Goal: Information Seeking & Learning: Check status

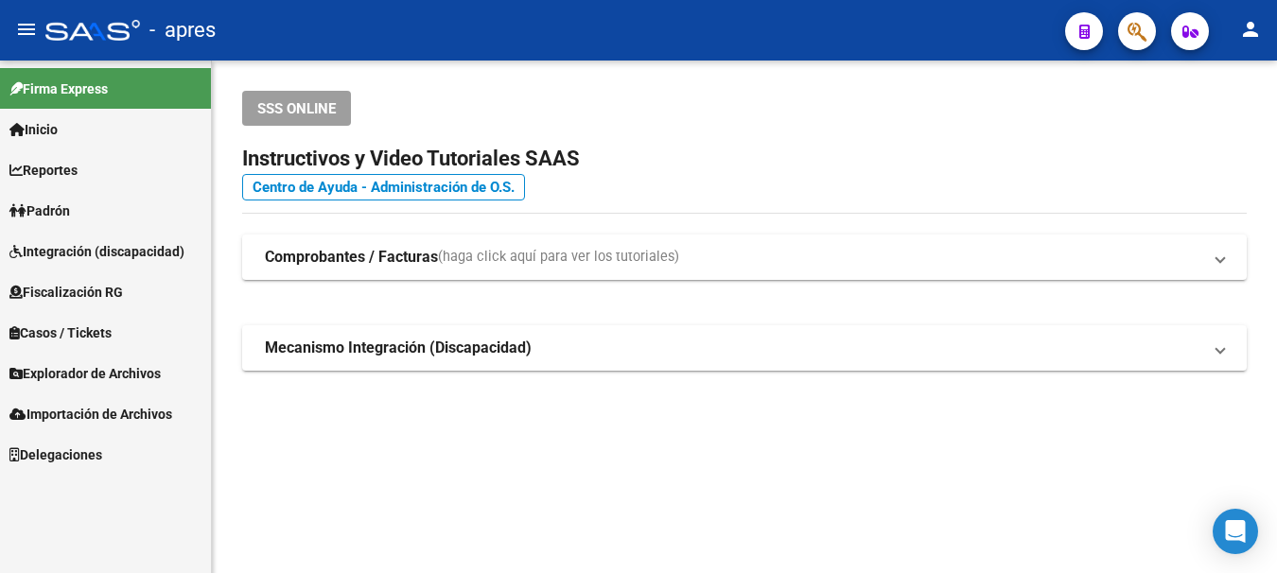
click at [1126, 26] on button "button" at bounding box center [1137, 31] width 38 height 38
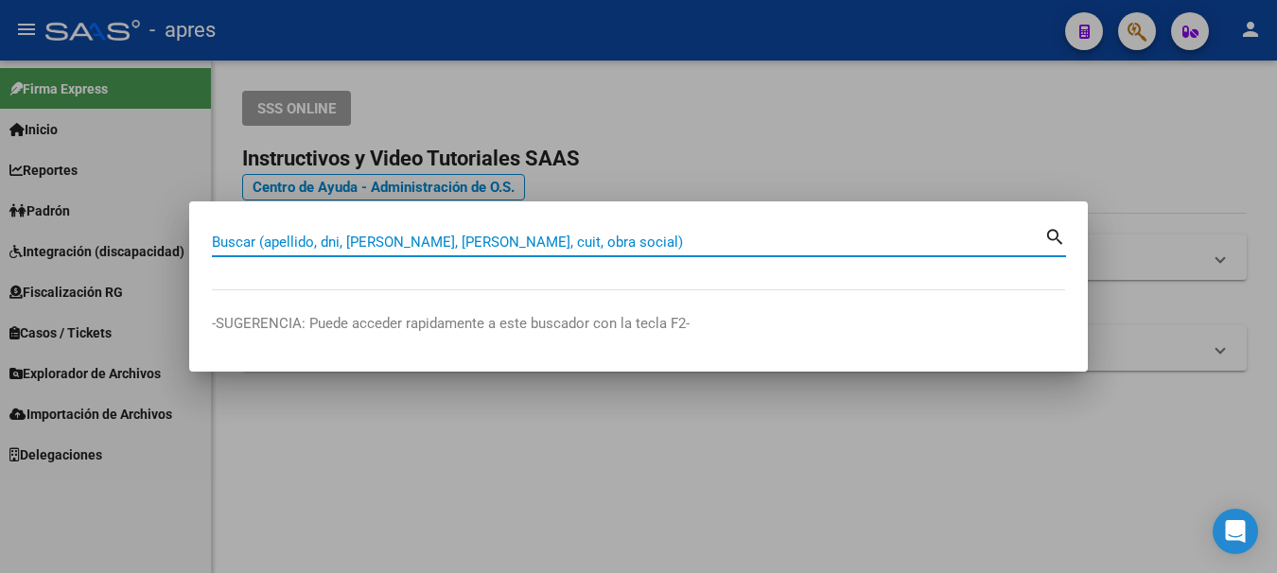
paste input "24379032"
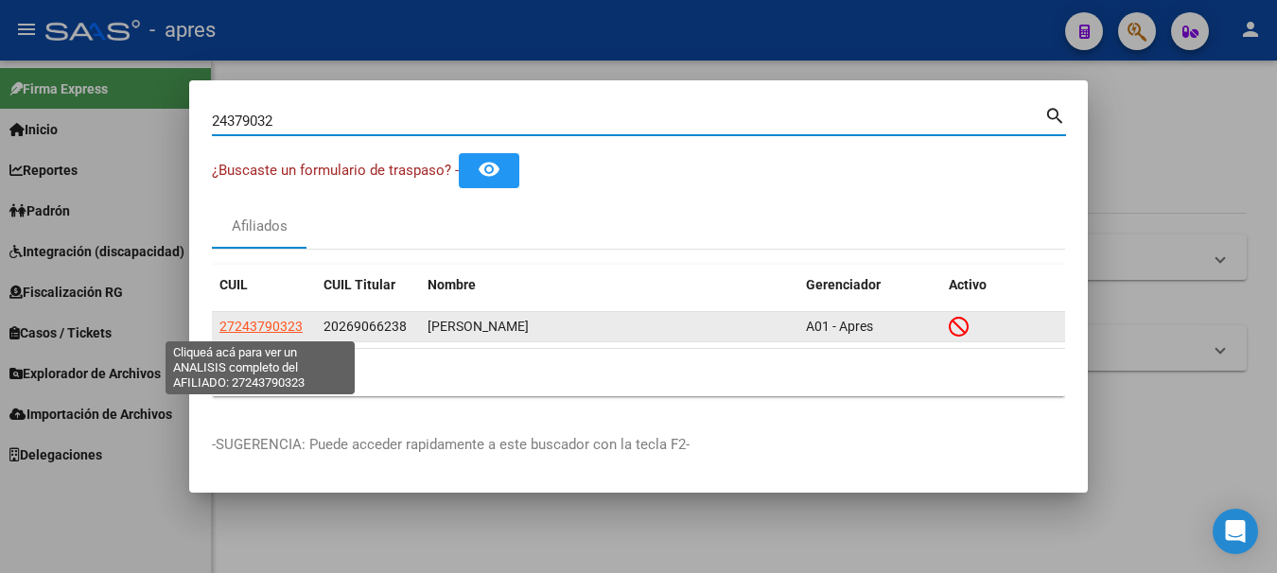
click at [252, 326] on span "27243790323" at bounding box center [260, 326] width 83 height 15
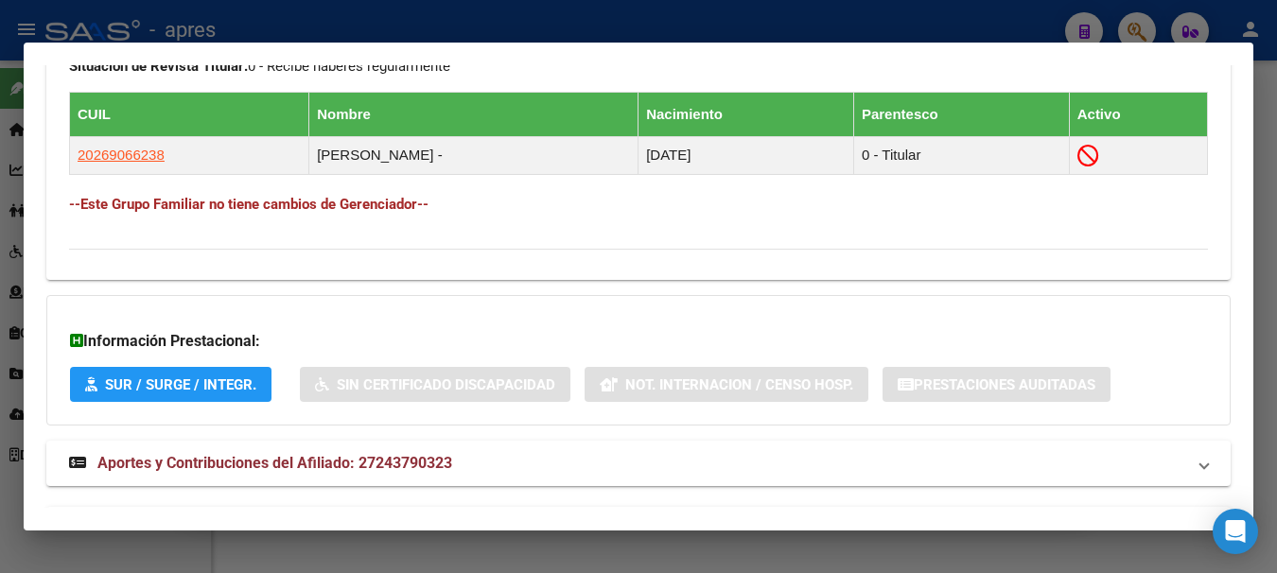
scroll to position [1135, 0]
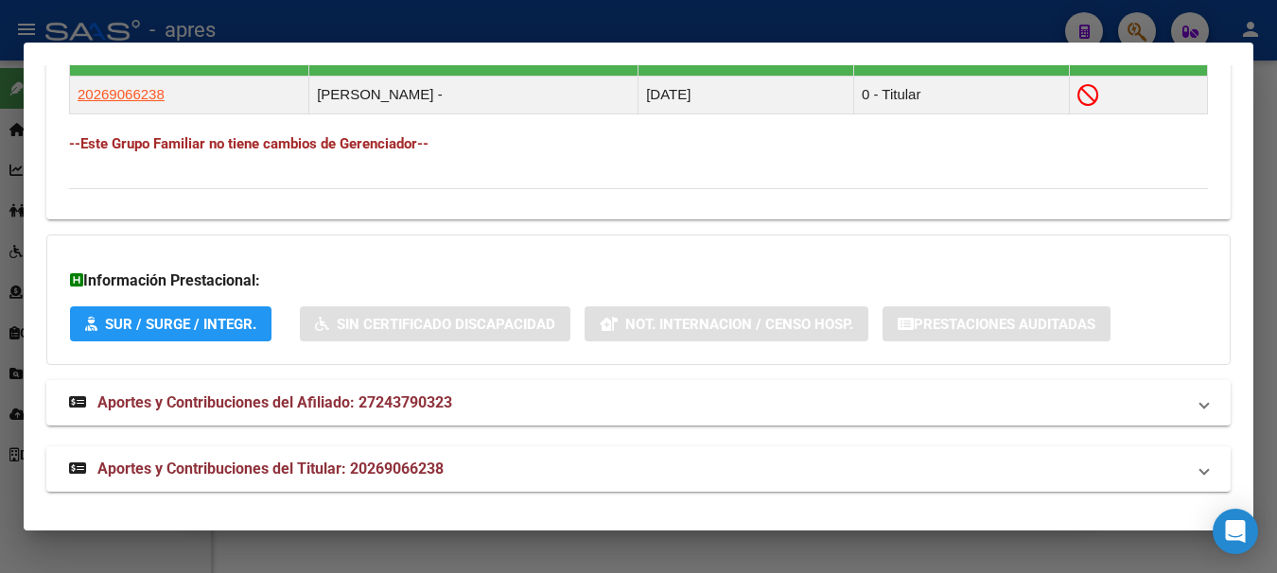
click at [1134, 22] on div at bounding box center [638, 286] width 1277 height 573
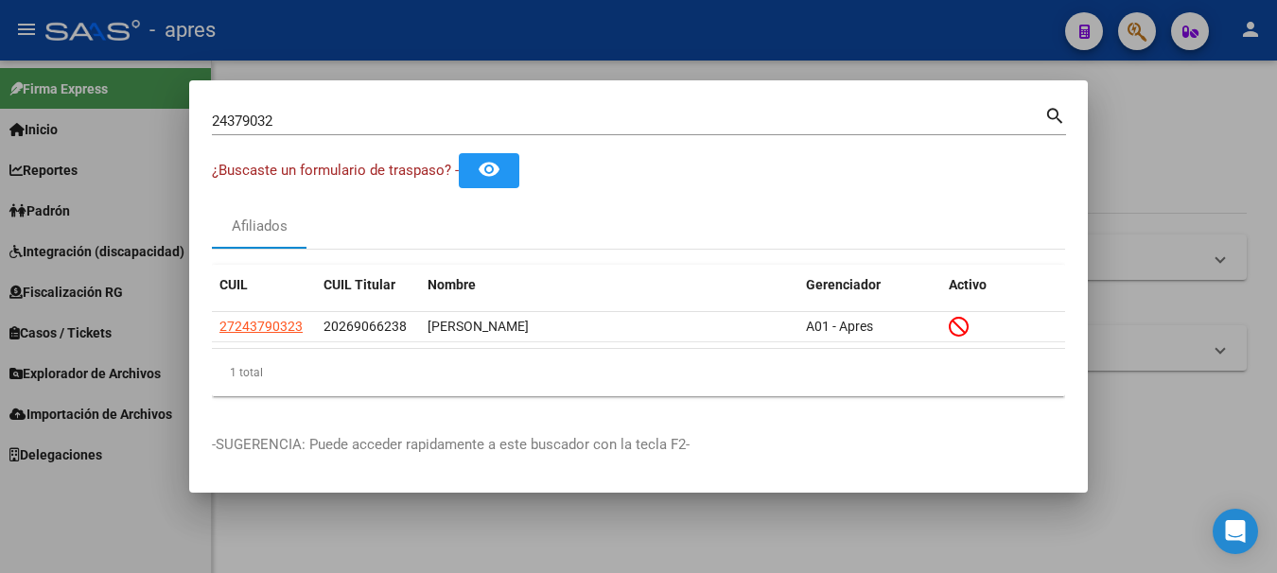
drag, startPoint x: 298, startPoint y: 118, endPoint x: -11, endPoint y: 144, distance: 310.3
click at [0, 144] on html "menu - apres person Firma Express Inicio Calendario SSS Instructivos Contacto O…" at bounding box center [638, 286] width 1277 height 573
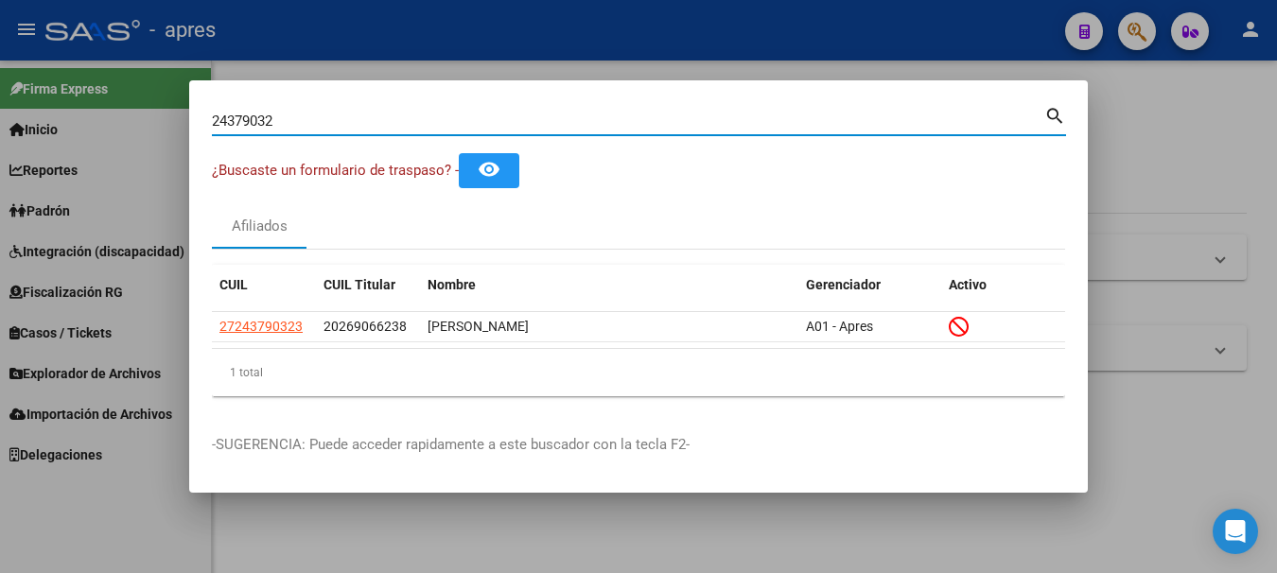
paste input "94275435"
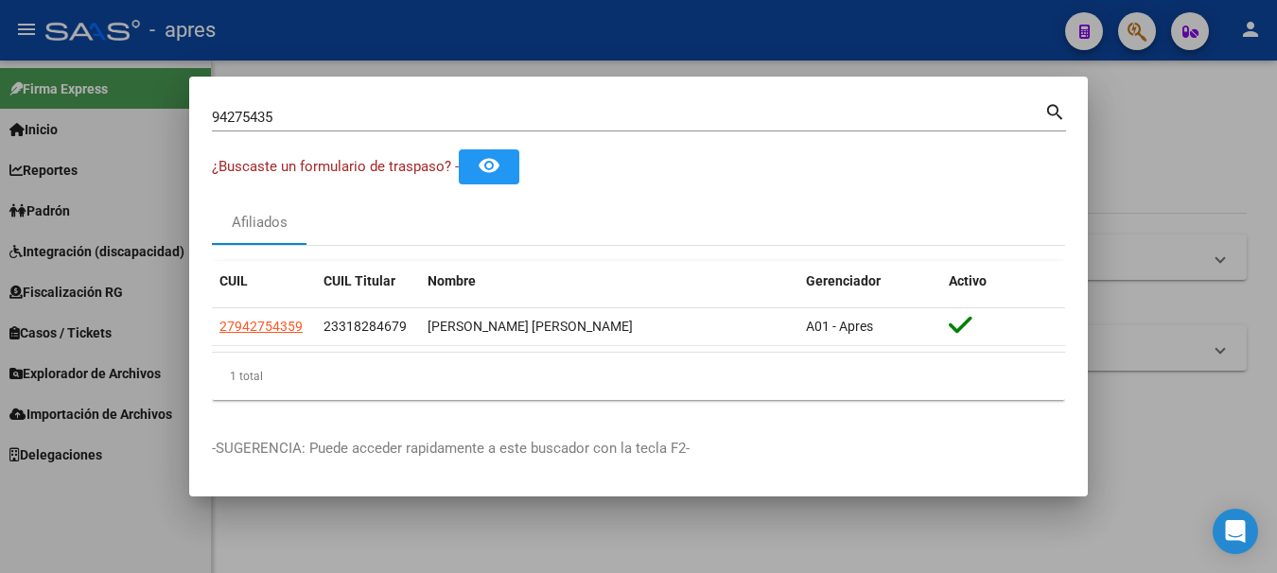
drag, startPoint x: 325, startPoint y: 112, endPoint x: -11, endPoint y: 82, distance: 337.9
click at [0, 82] on html "menu - apres person Firma Express Inicio Calendario SSS Instructivos Contacto O…" at bounding box center [638, 286] width 1277 height 573
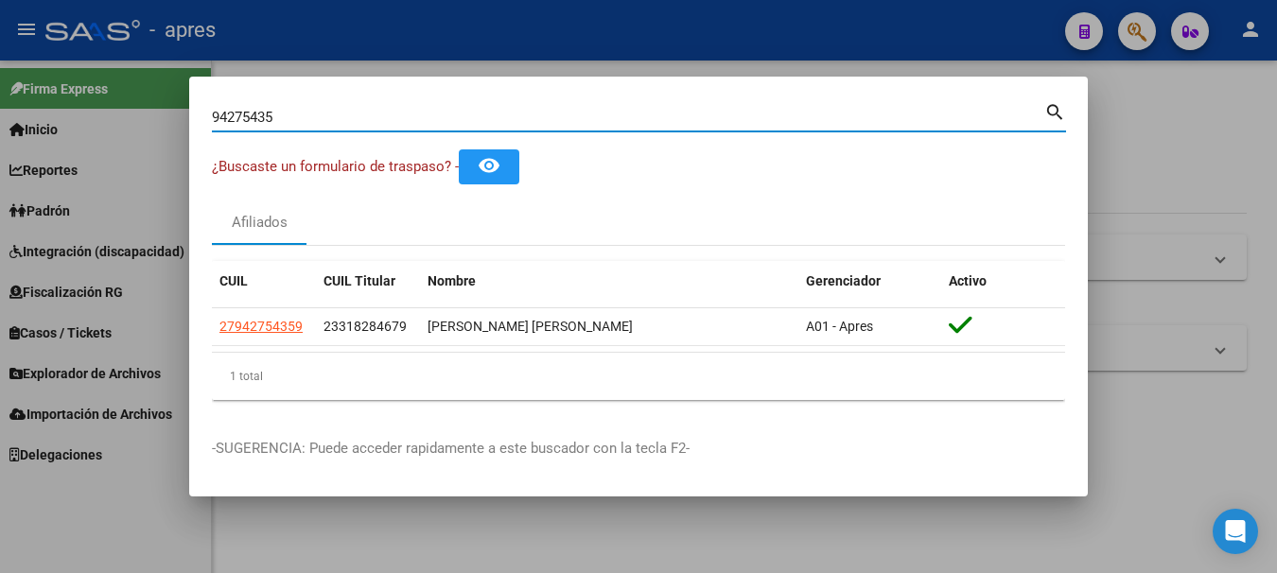
click at [289, 113] on input "94275435" at bounding box center [628, 117] width 832 height 17
type input "9"
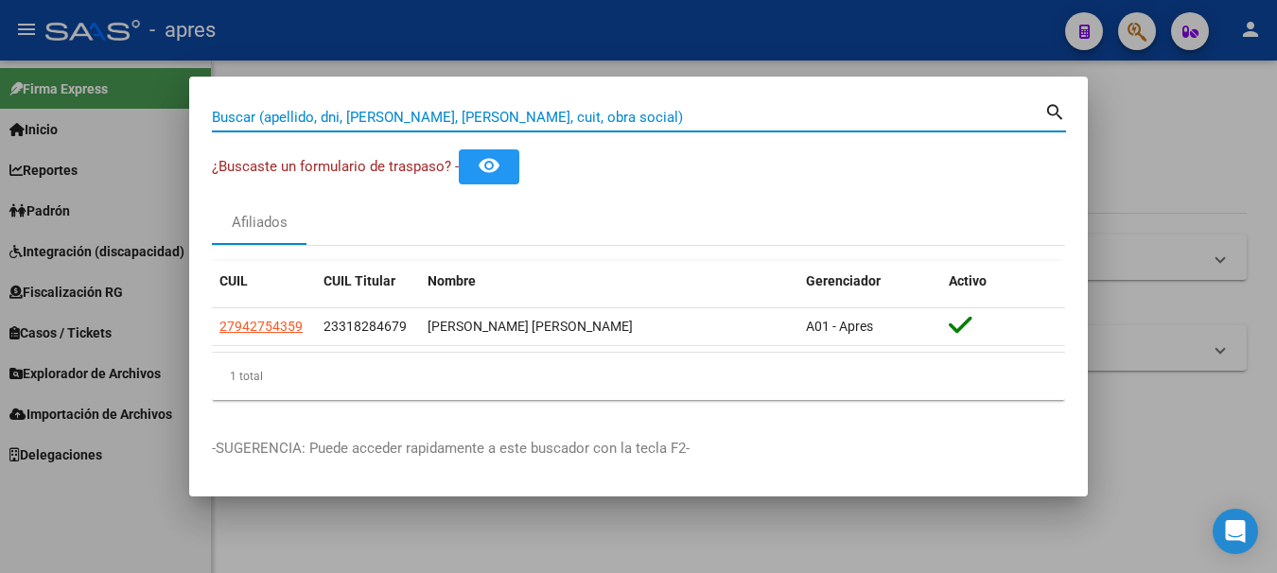
paste input "35359989"
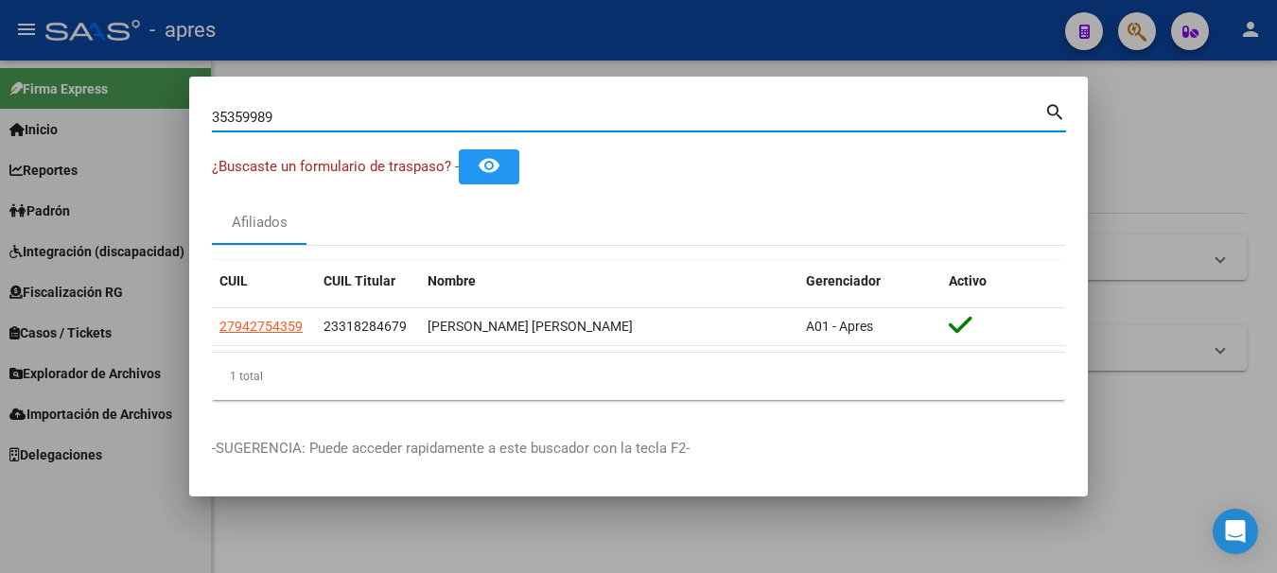
type input "35359989"
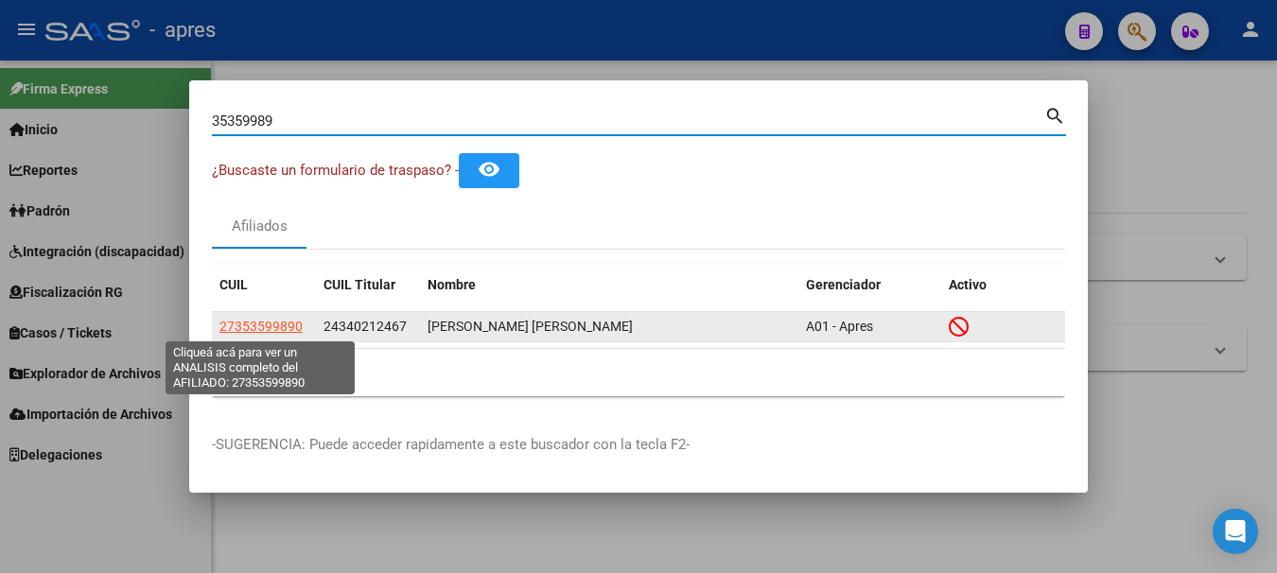
click at [301, 324] on span "27353599890" at bounding box center [260, 326] width 83 height 15
type textarea "27353599890"
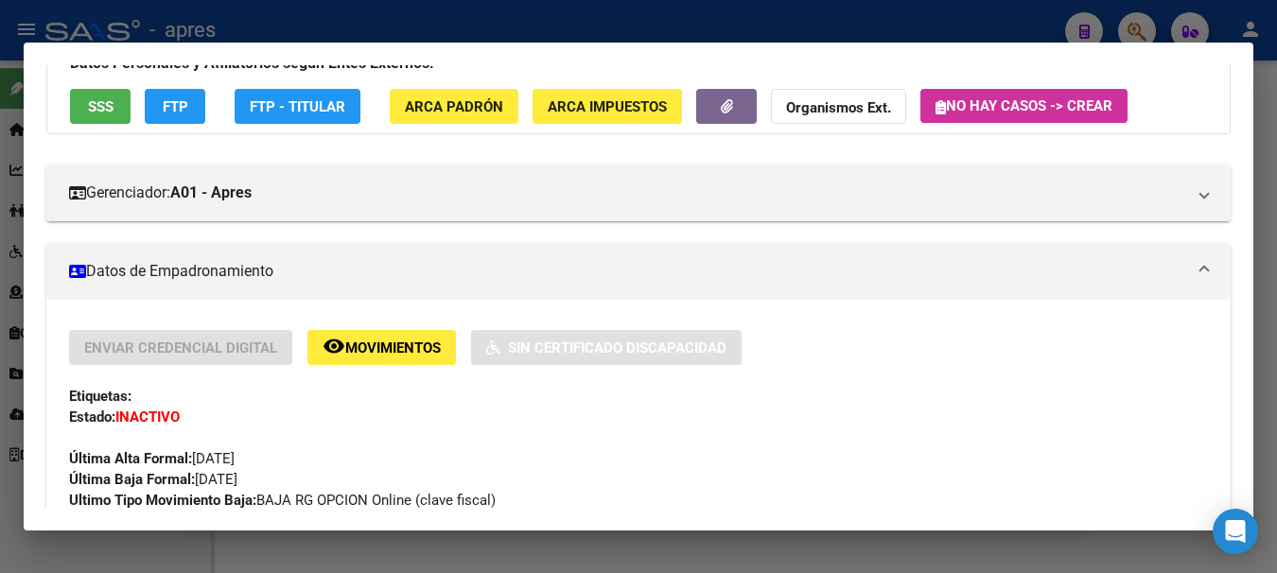
scroll to position [0, 0]
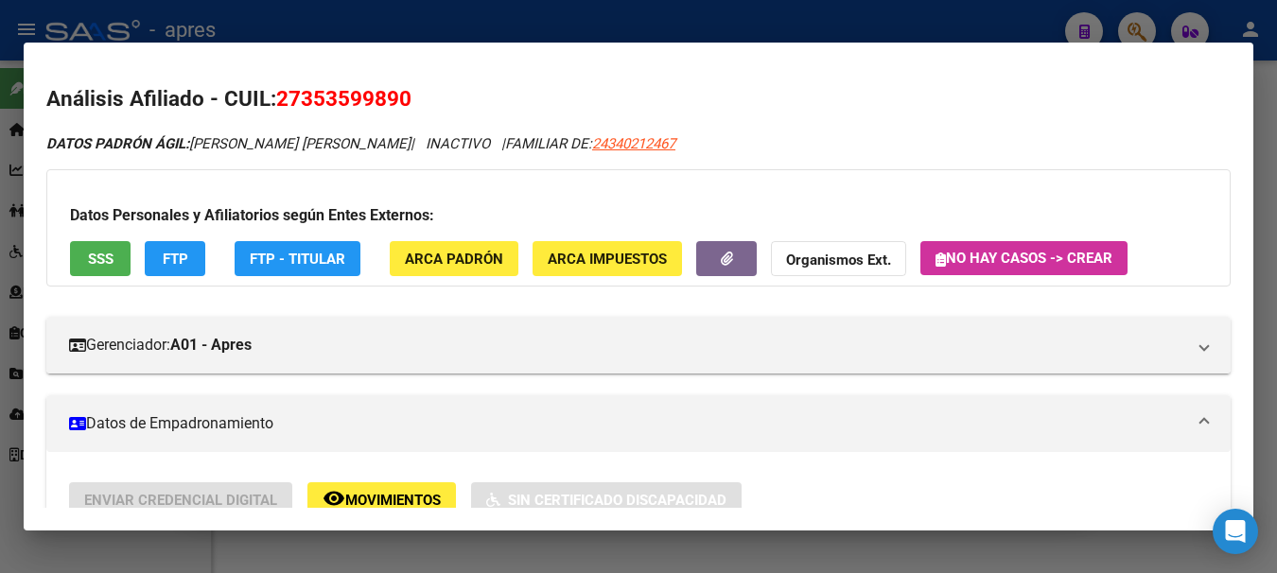
drag, startPoint x: 304, startPoint y: 96, endPoint x: 398, endPoint y: 93, distance: 94.6
click at [398, 93] on span "27353599890" at bounding box center [343, 98] width 135 height 25
copy span "35359989"
click at [982, 25] on div at bounding box center [638, 286] width 1277 height 573
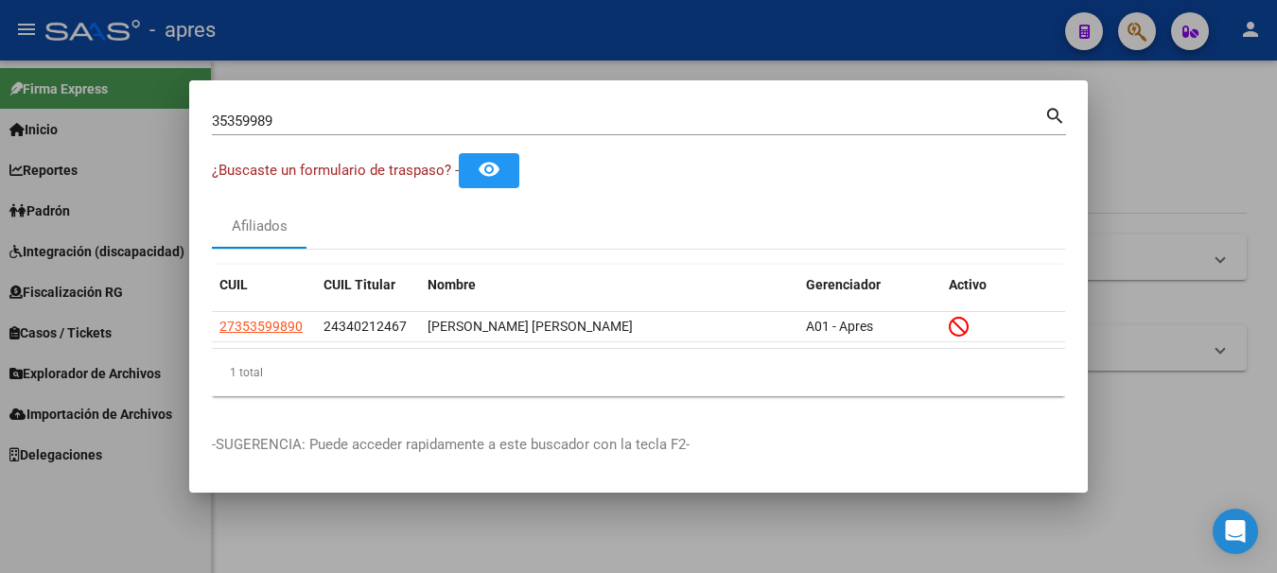
click at [982, 25] on div at bounding box center [638, 286] width 1277 height 573
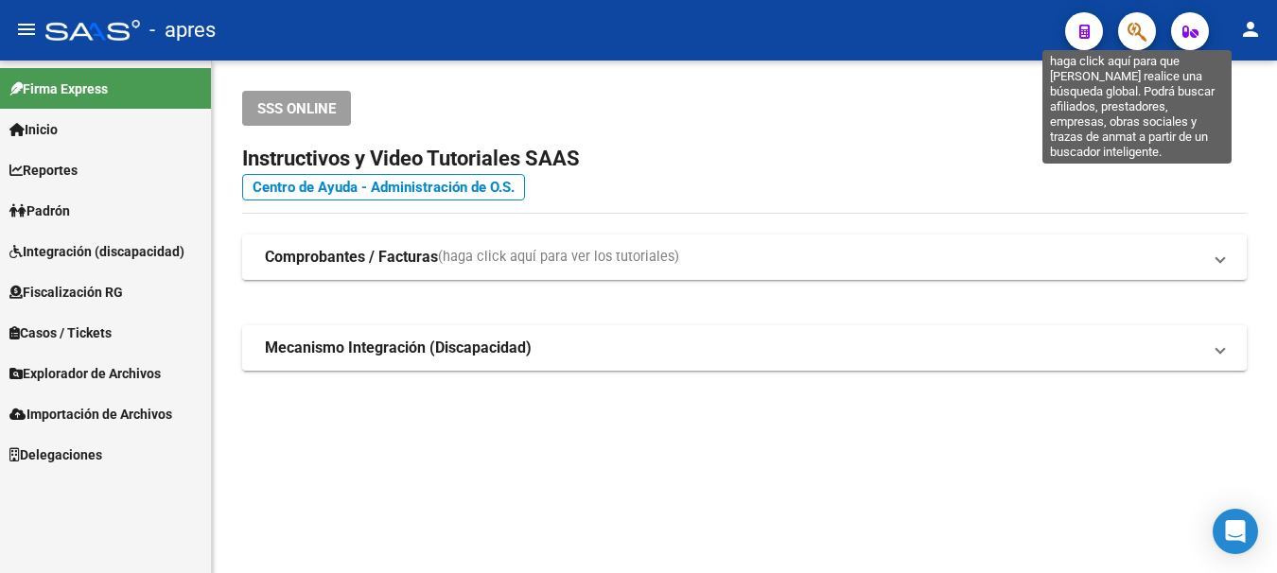
click at [1139, 26] on icon "button" at bounding box center [1136, 32] width 19 height 22
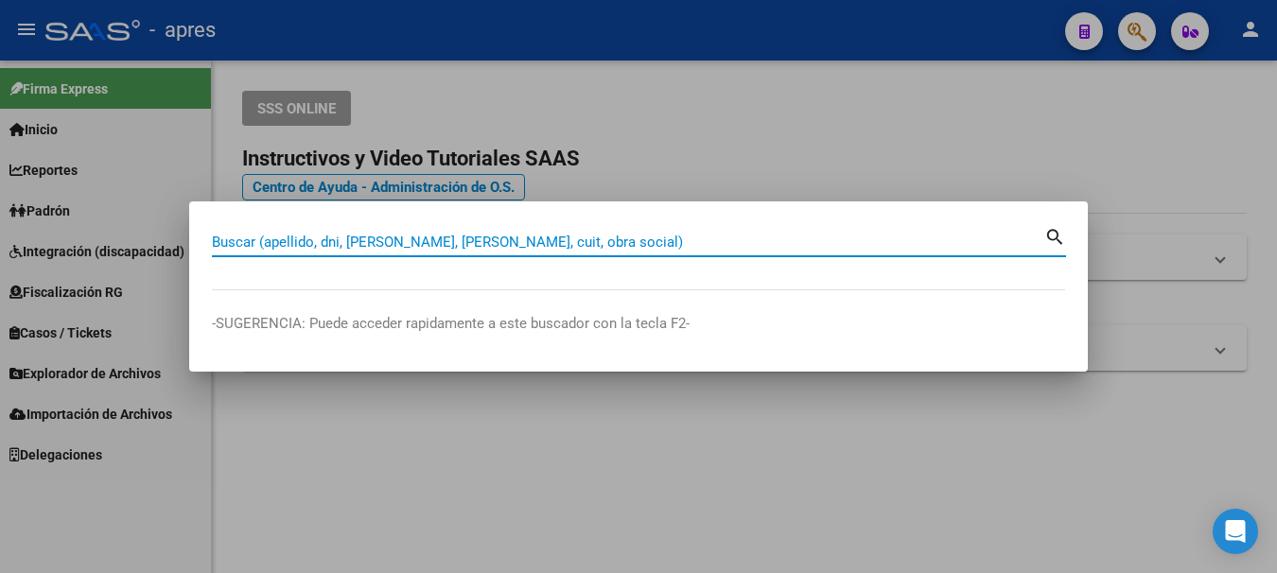
paste input "34553210"
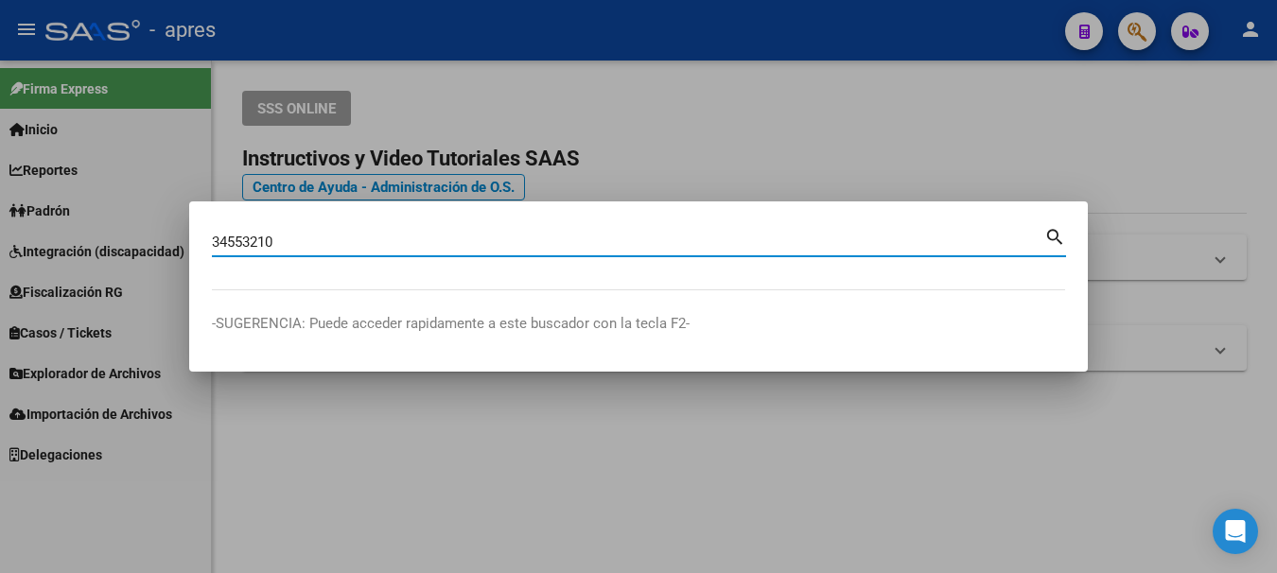
type input "34553210"
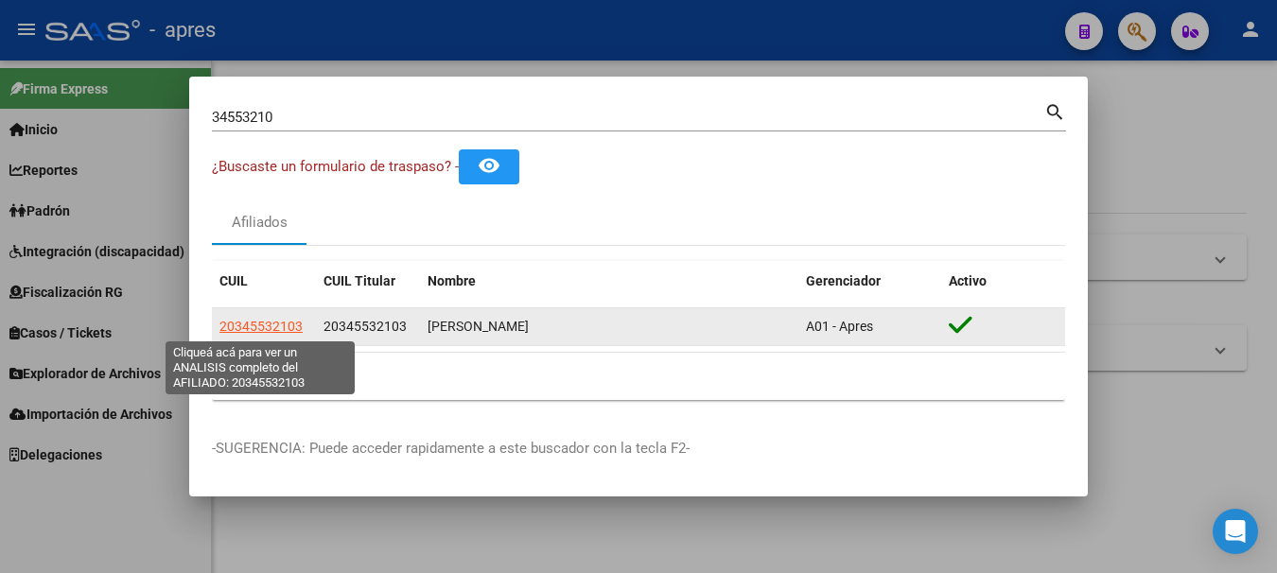
click at [292, 325] on span "20345532103" at bounding box center [260, 326] width 83 height 15
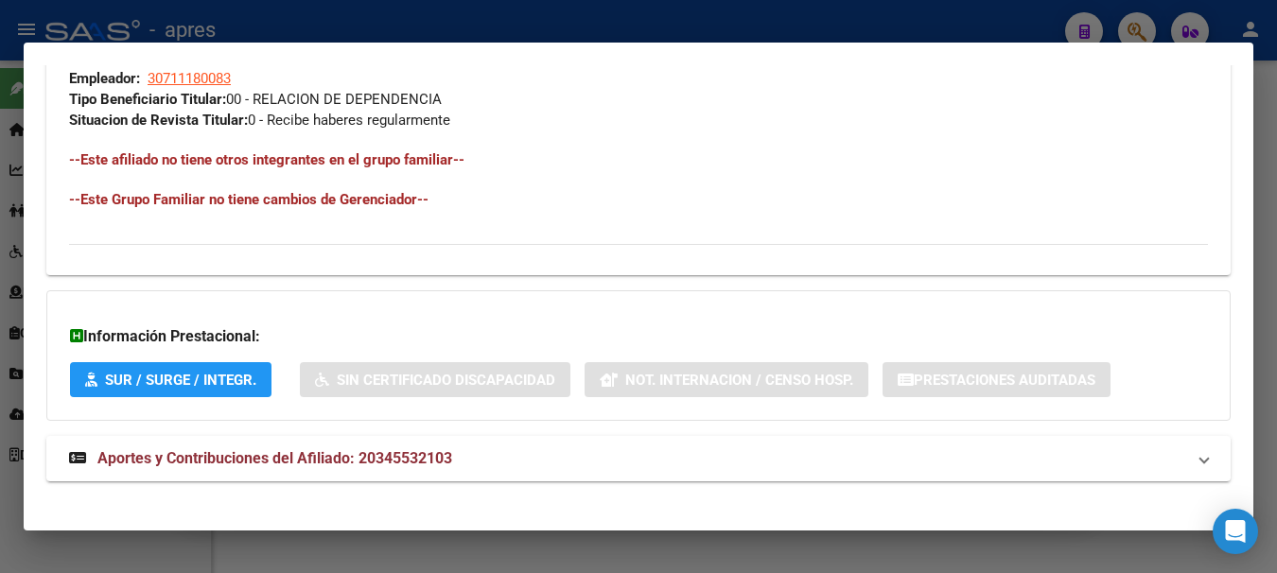
scroll to position [995, 0]
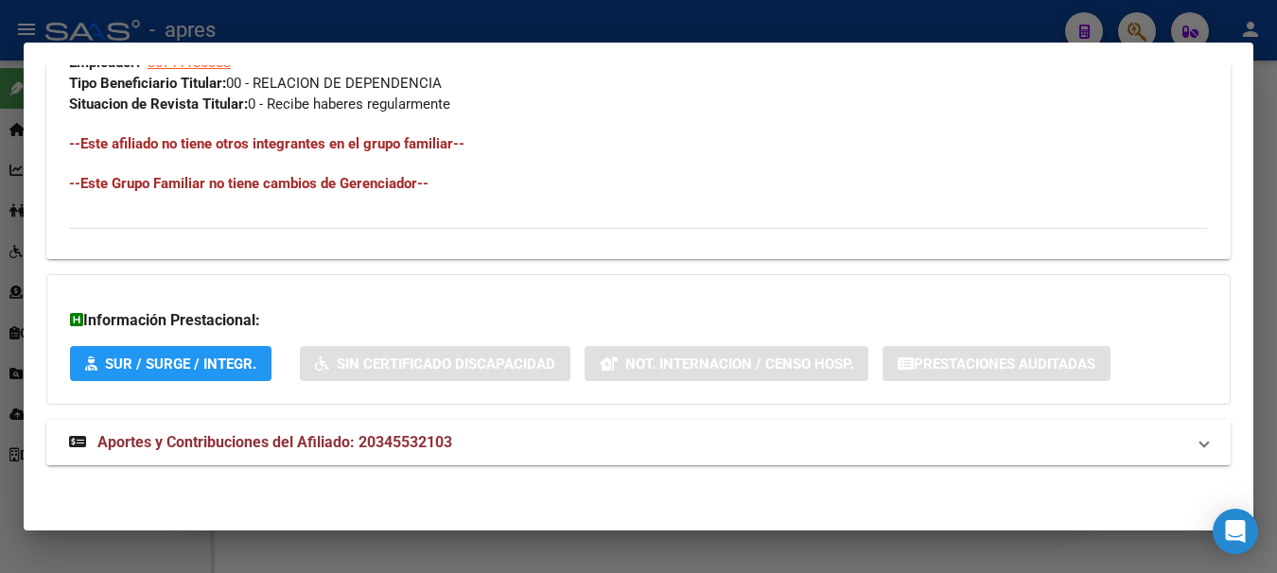
click at [265, 438] on span "Aportes y Contribuciones del Afiliado: 20345532103" at bounding box center [274, 442] width 355 height 18
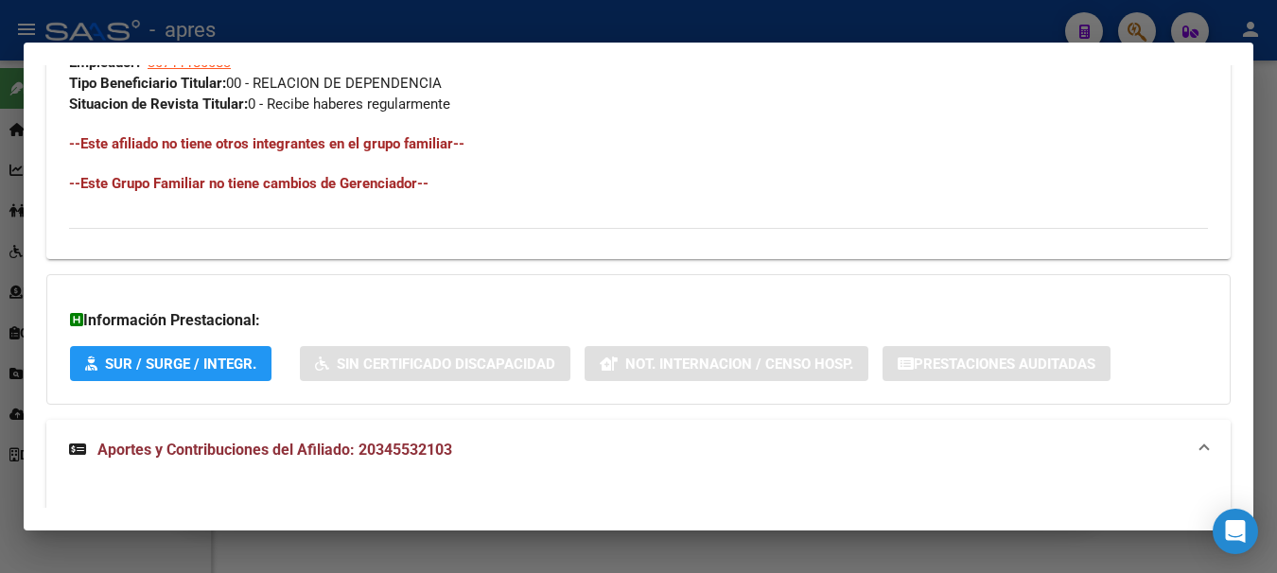
click at [310, 449] on span "Aportes y Contribuciones del Afiliado: 20345532103" at bounding box center [274, 450] width 355 height 18
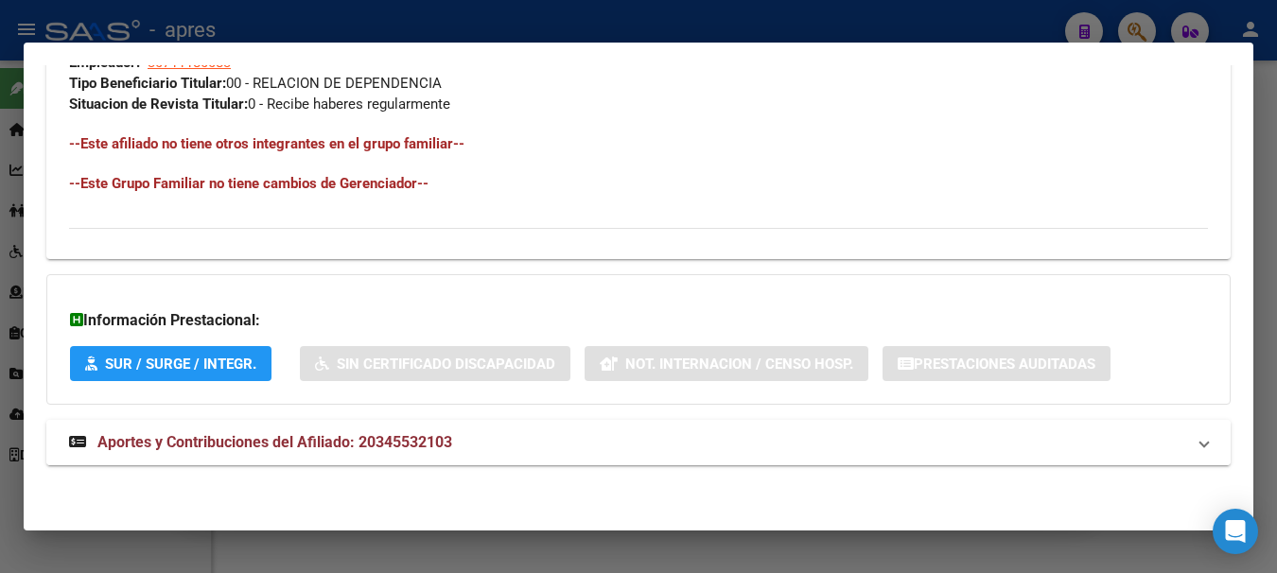
click at [330, 443] on span "Aportes y Contribuciones del Afiliado: 20345532103" at bounding box center [274, 442] width 355 height 18
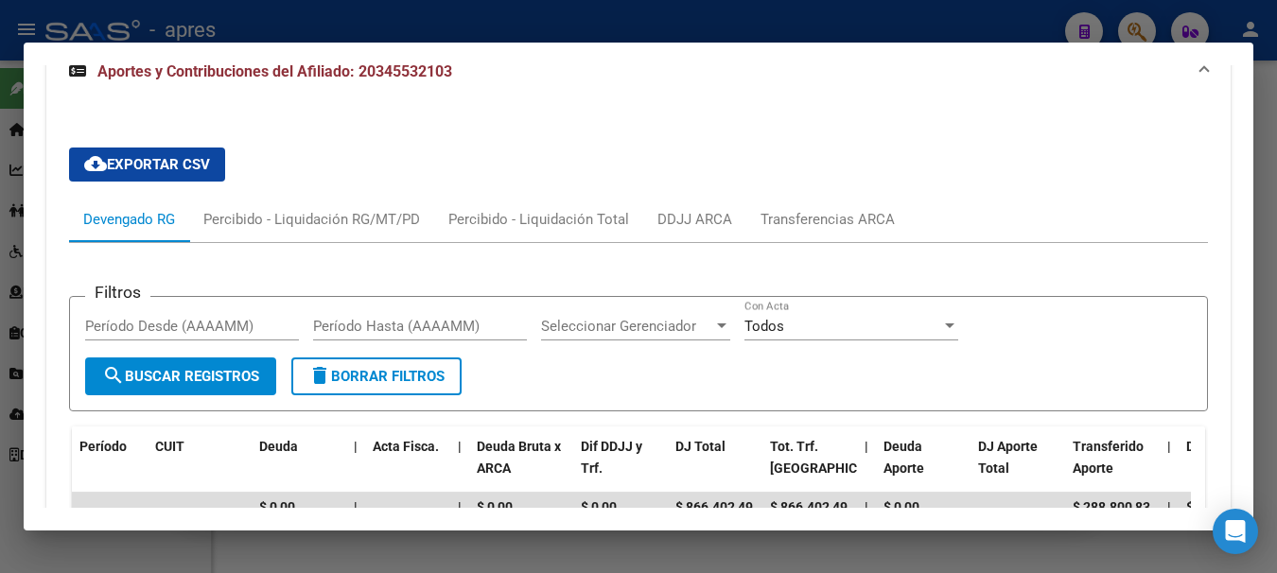
scroll to position [1279, 0]
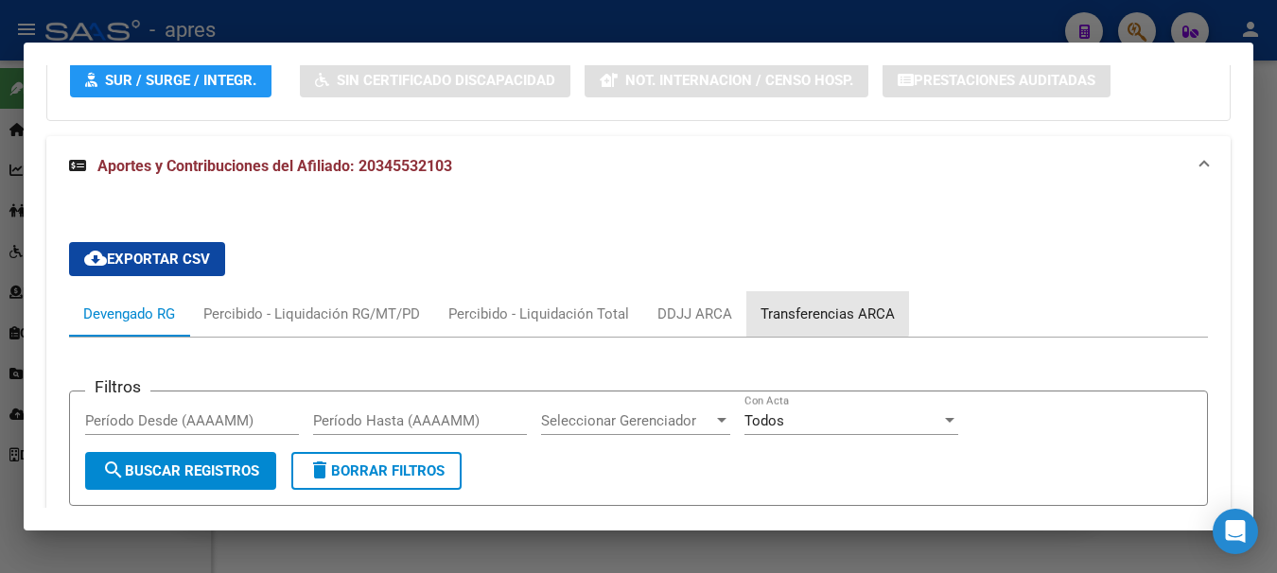
click at [822, 309] on div "Transferencias ARCA" at bounding box center [827, 314] width 134 height 21
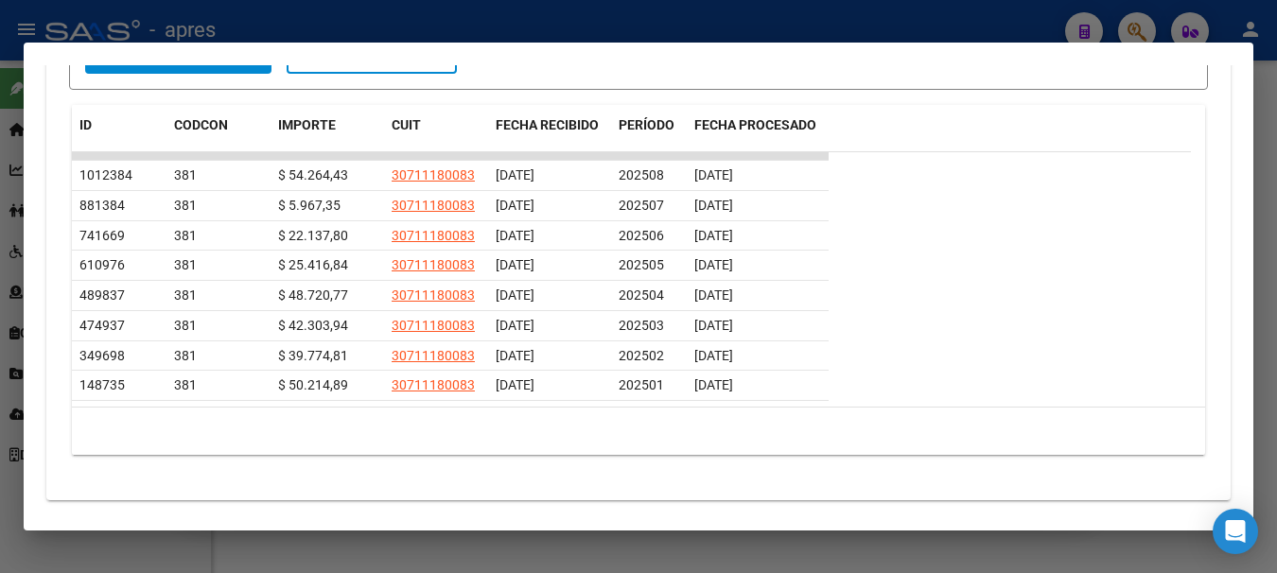
scroll to position [1751, 0]
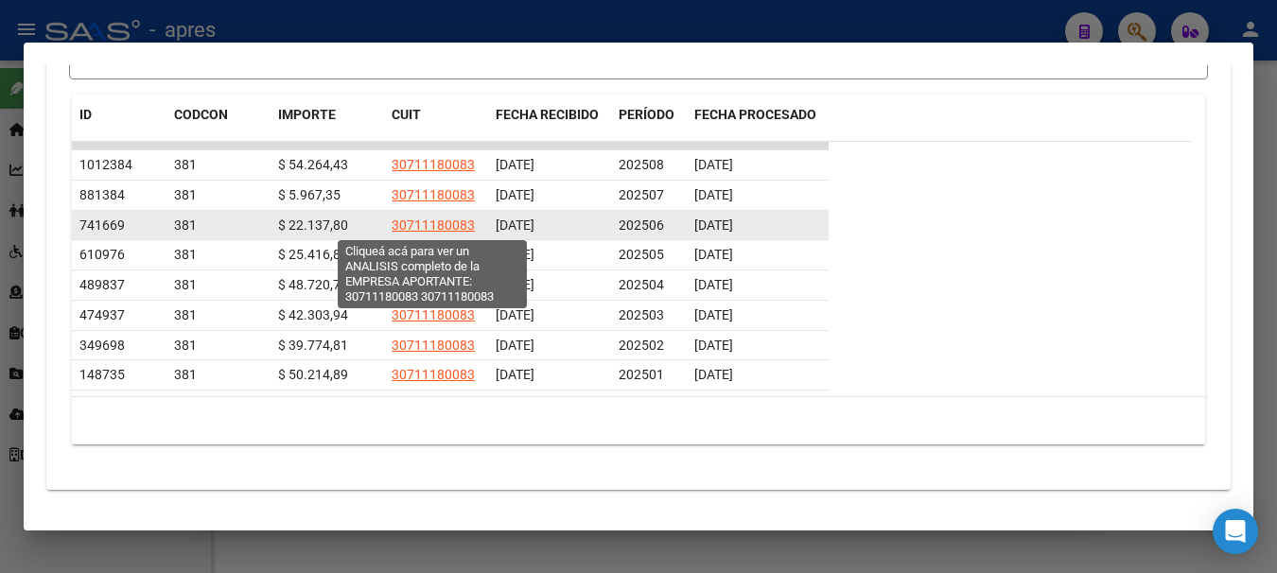
click at [437, 223] on span "30711180083" at bounding box center [432, 224] width 83 height 15
type textarea "30711180083"
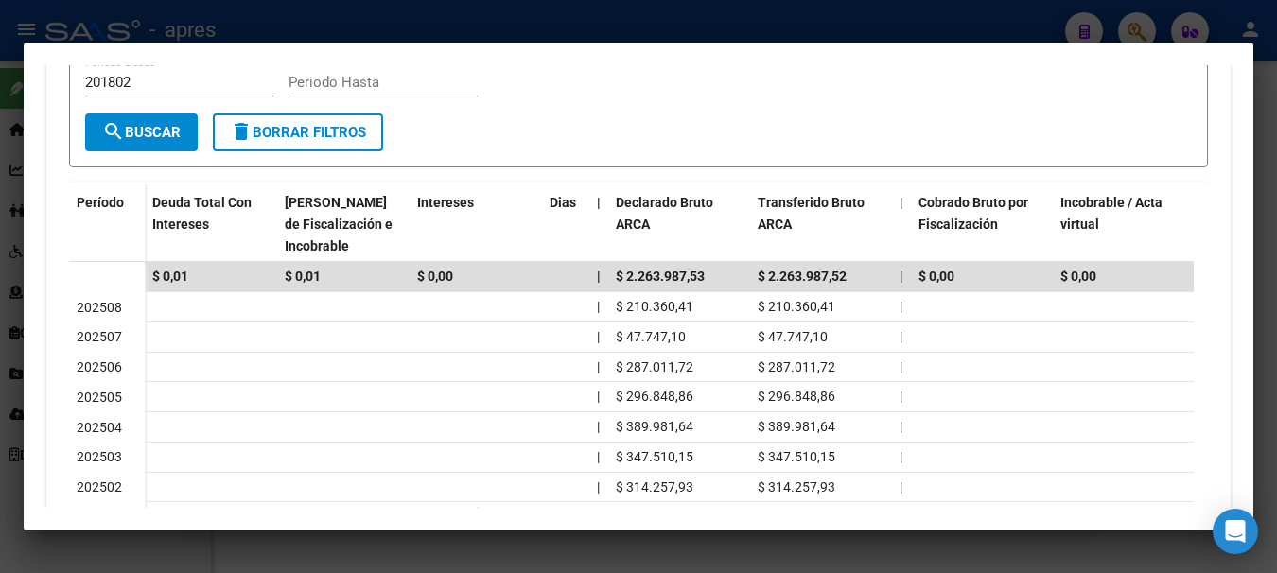
scroll to position [567, 0]
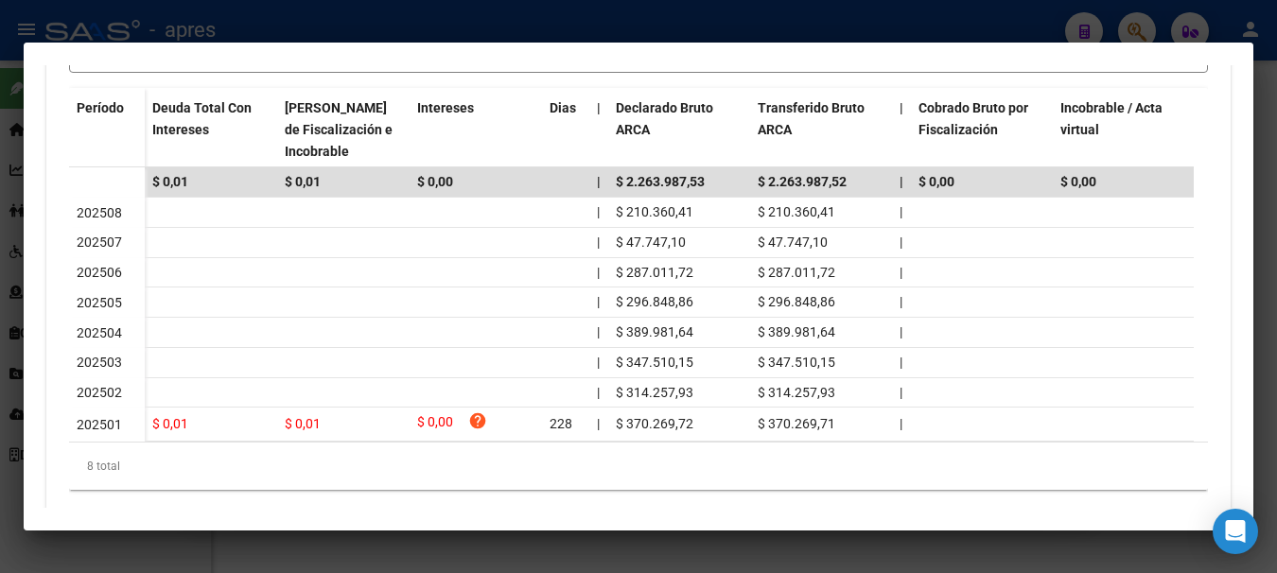
click at [872, 22] on div at bounding box center [638, 286] width 1277 height 573
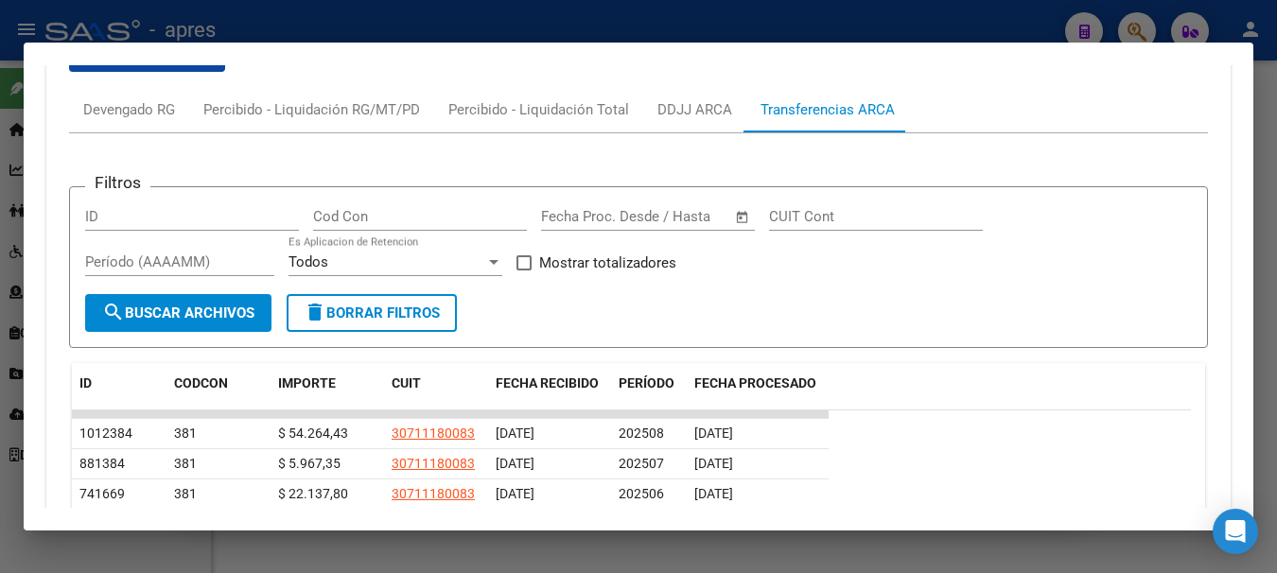
scroll to position [1373, 0]
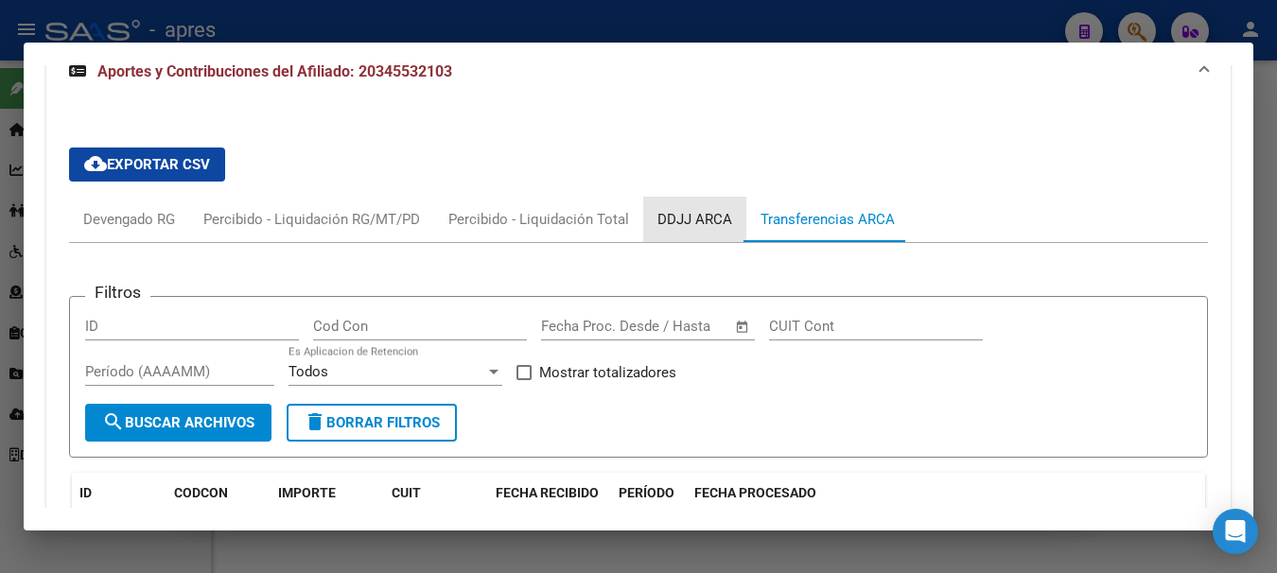
click at [678, 220] on div "DDJJ ARCA" at bounding box center [694, 219] width 75 height 21
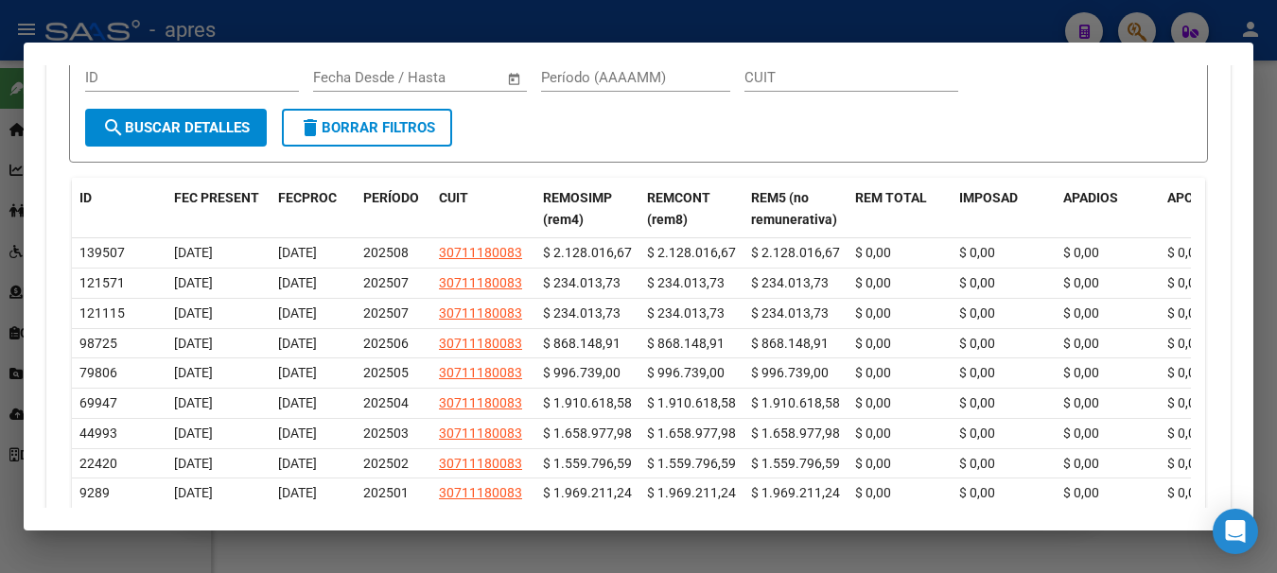
scroll to position [1751, 0]
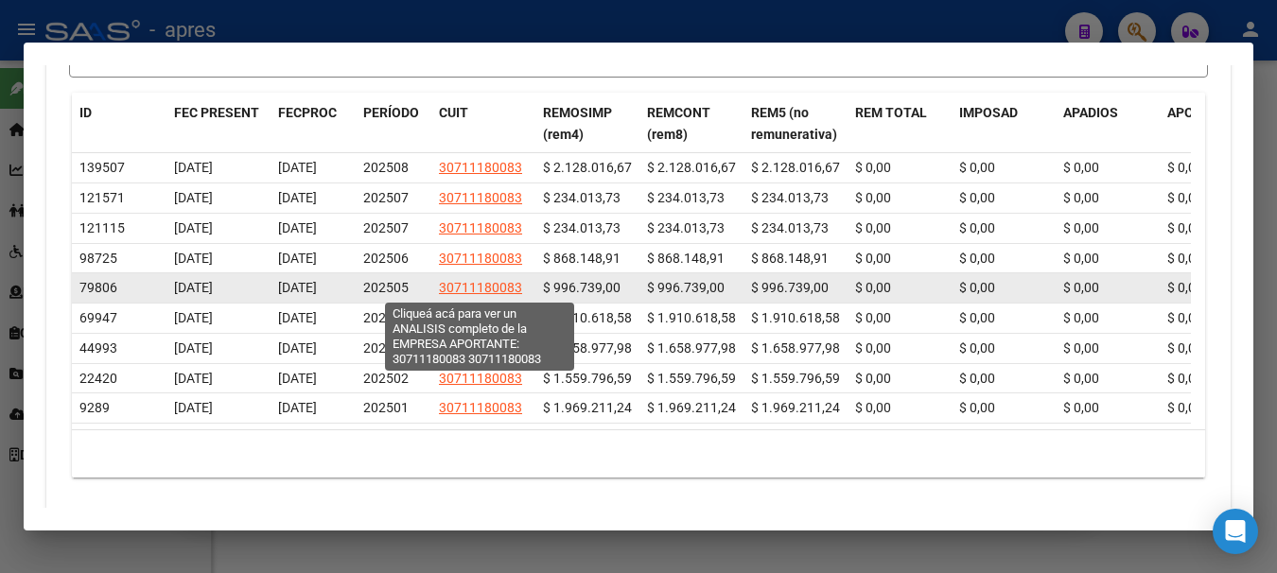
click at [479, 285] on span "30711180083" at bounding box center [480, 287] width 83 height 15
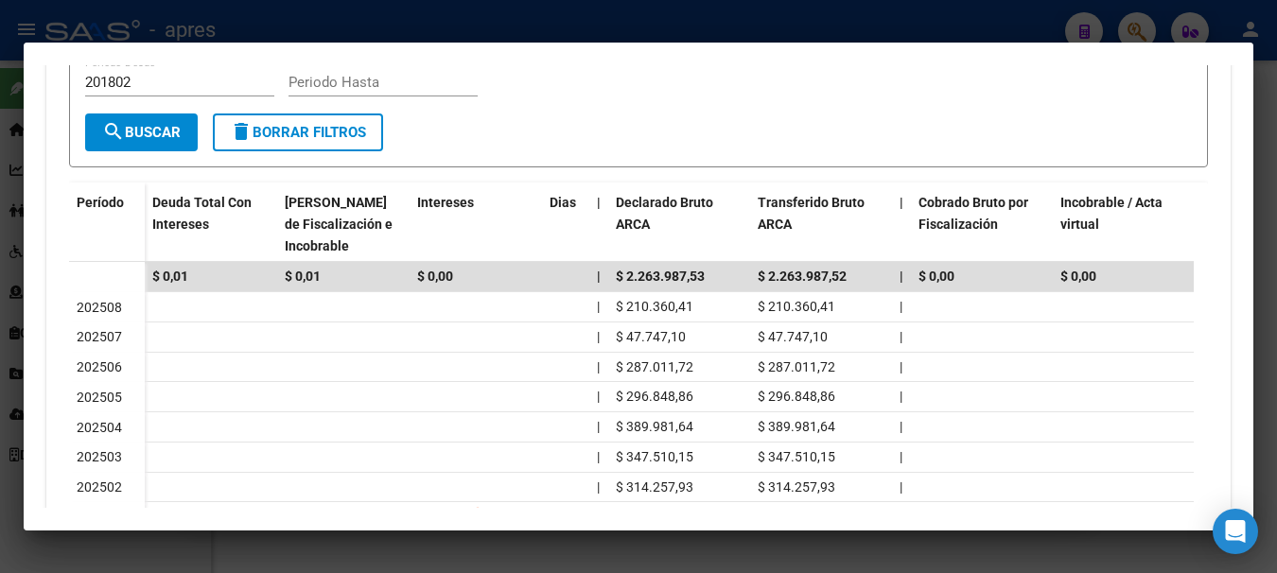
scroll to position [567, 0]
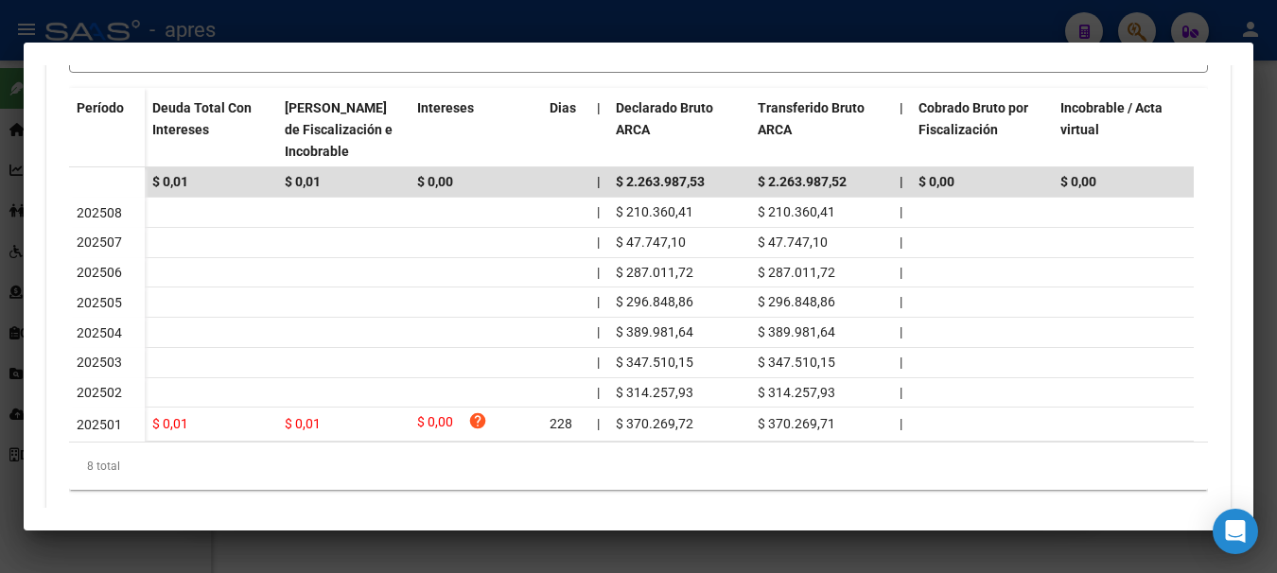
click at [953, 15] on div at bounding box center [638, 286] width 1277 height 573
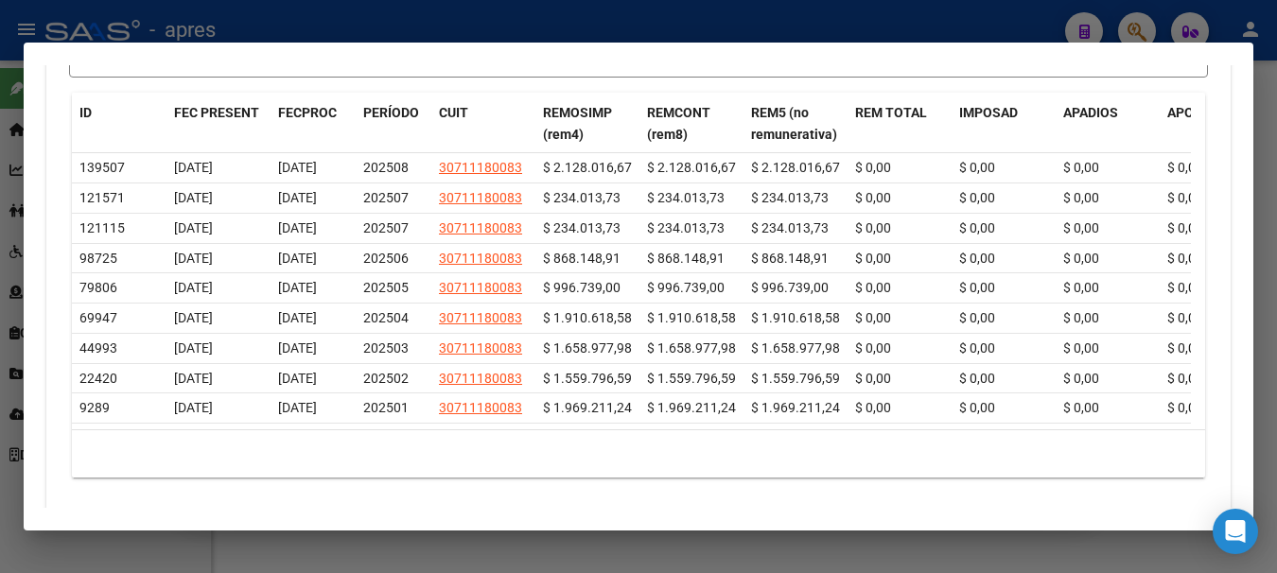
click at [928, 34] on div at bounding box center [638, 286] width 1277 height 573
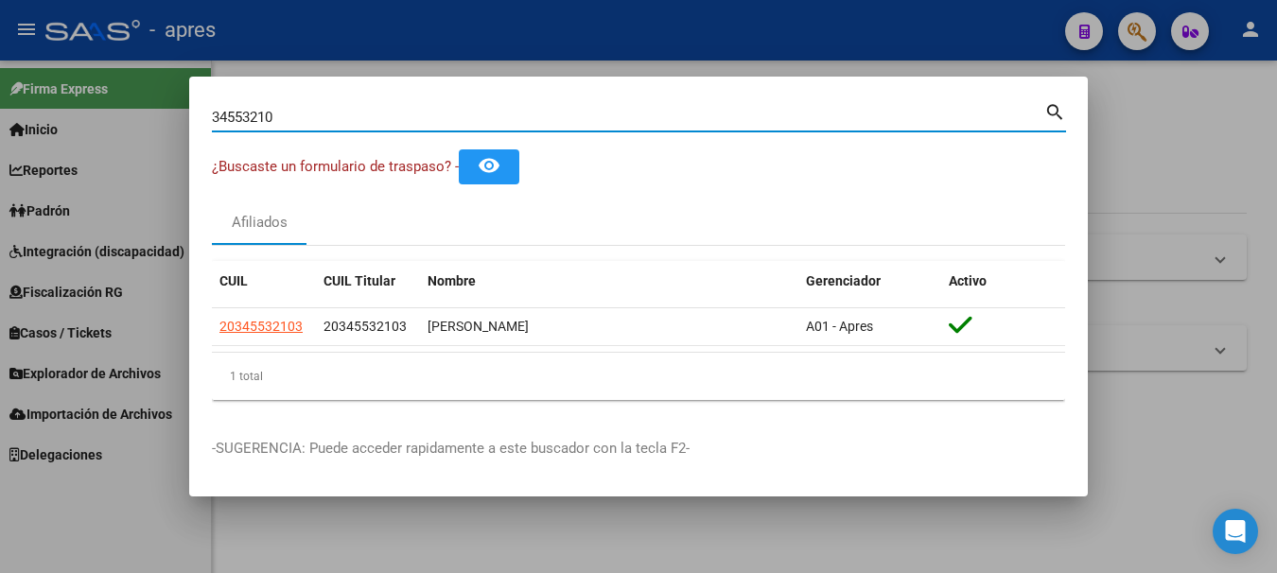
drag, startPoint x: 277, startPoint y: 118, endPoint x: -11, endPoint y: 32, distance: 301.0
click at [0, 32] on html "menu - apres person Firma Express Inicio Calendario SSS Instructivos Contacto O…" at bounding box center [638, 286] width 1277 height 573
paste input "20345532103"
type input "20345532103"
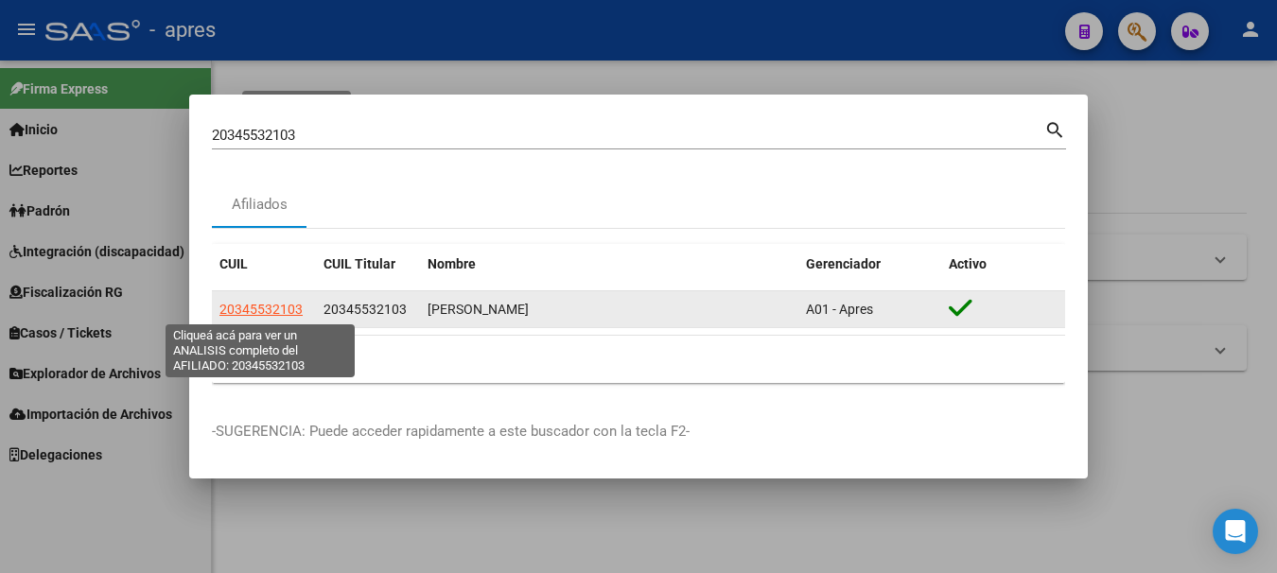
click at [278, 310] on span "20345532103" at bounding box center [260, 309] width 83 height 15
type textarea "20345532103"
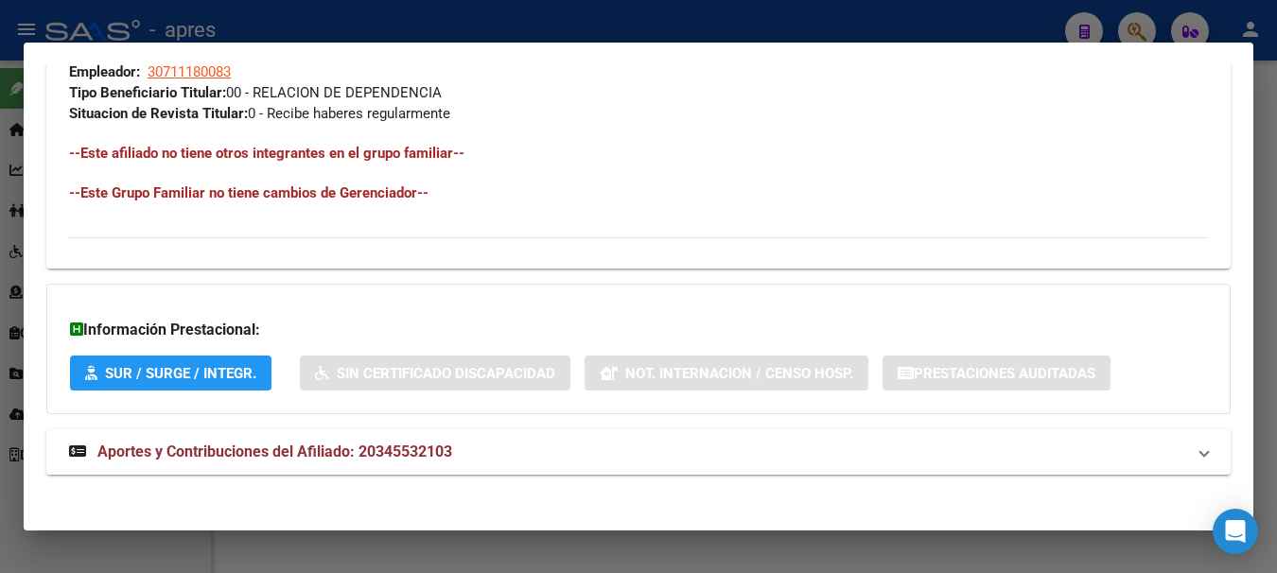
scroll to position [995, 0]
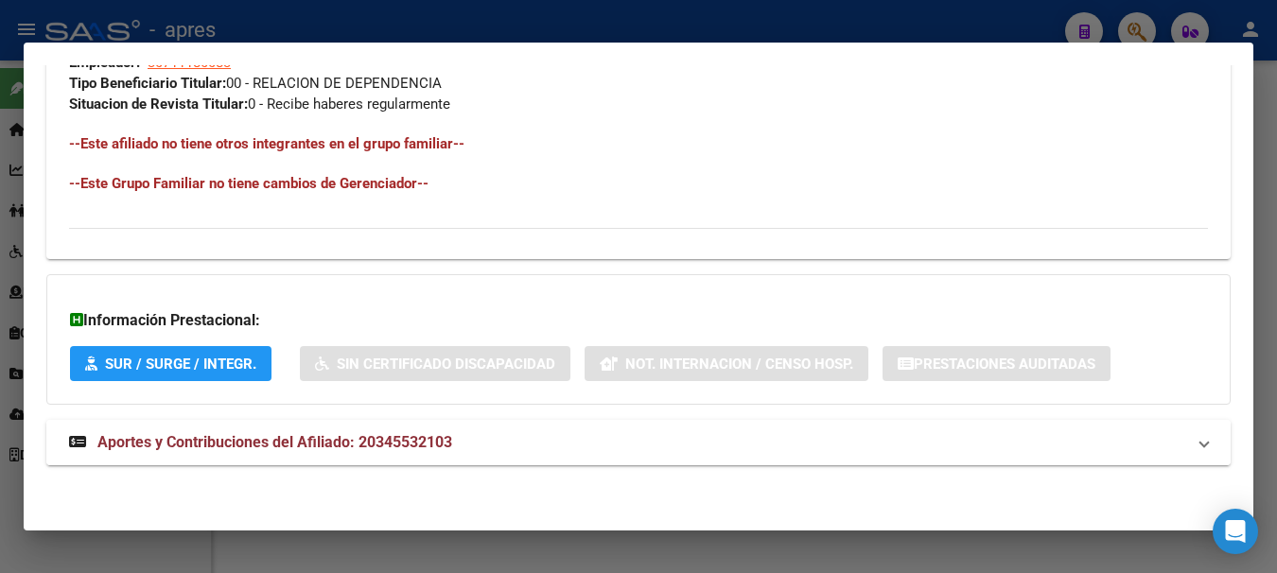
click at [202, 433] on span "Aportes y Contribuciones del Afiliado: 20345532103" at bounding box center [274, 442] width 355 height 18
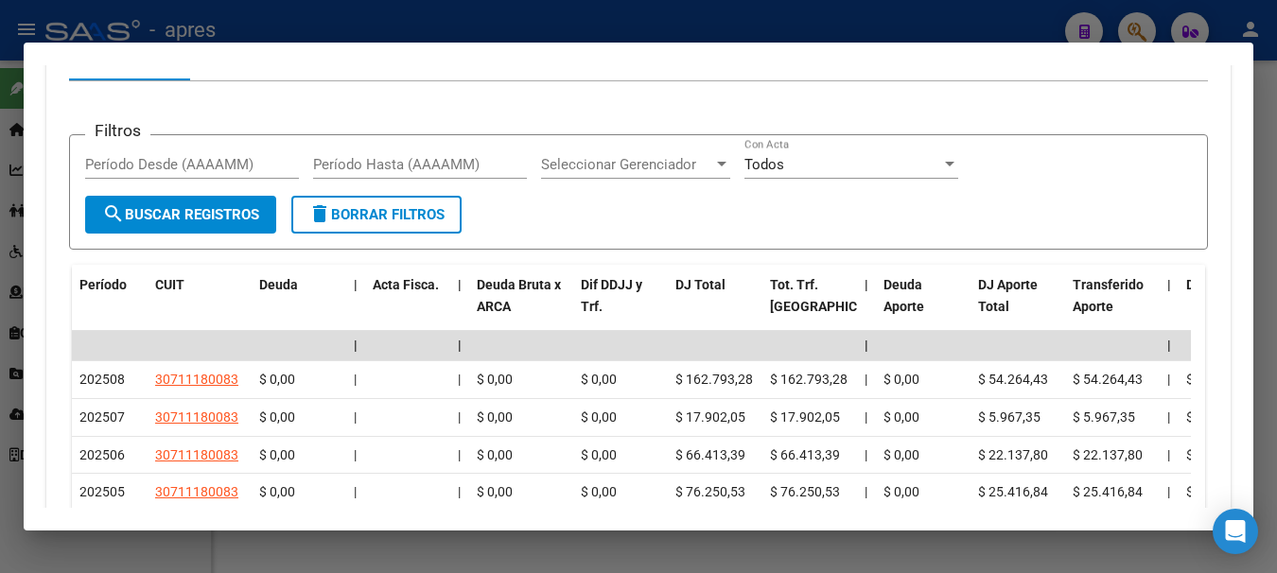
scroll to position [1474, 0]
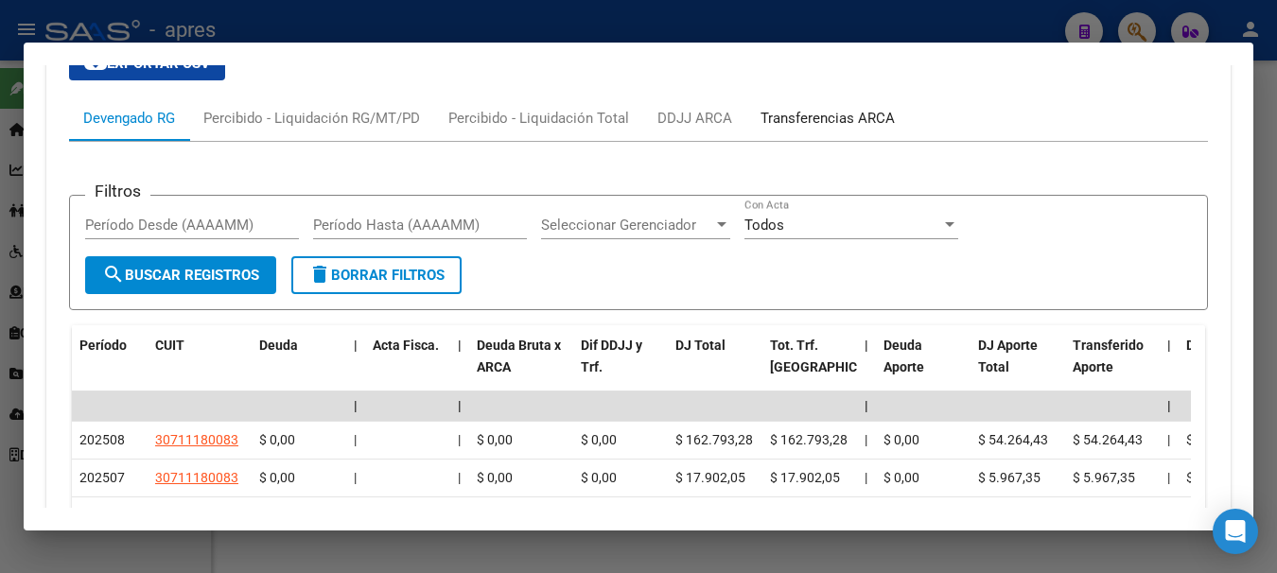
click at [827, 114] on div "Transferencias ARCA" at bounding box center [827, 118] width 134 height 21
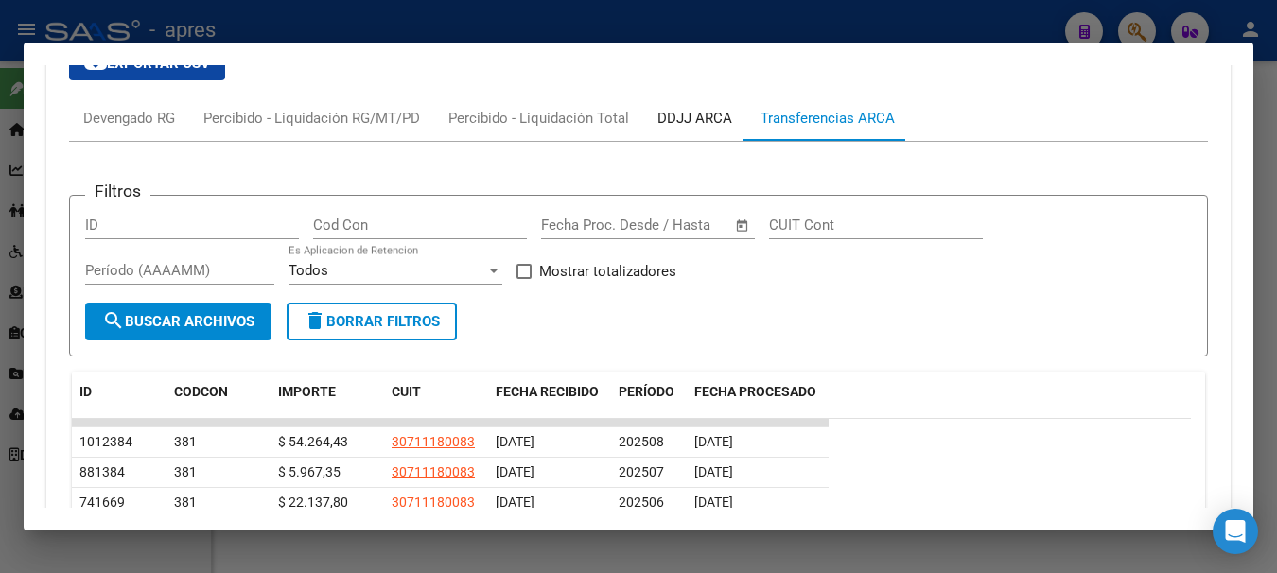
click at [685, 120] on div "DDJJ ARCA" at bounding box center [694, 118] width 75 height 21
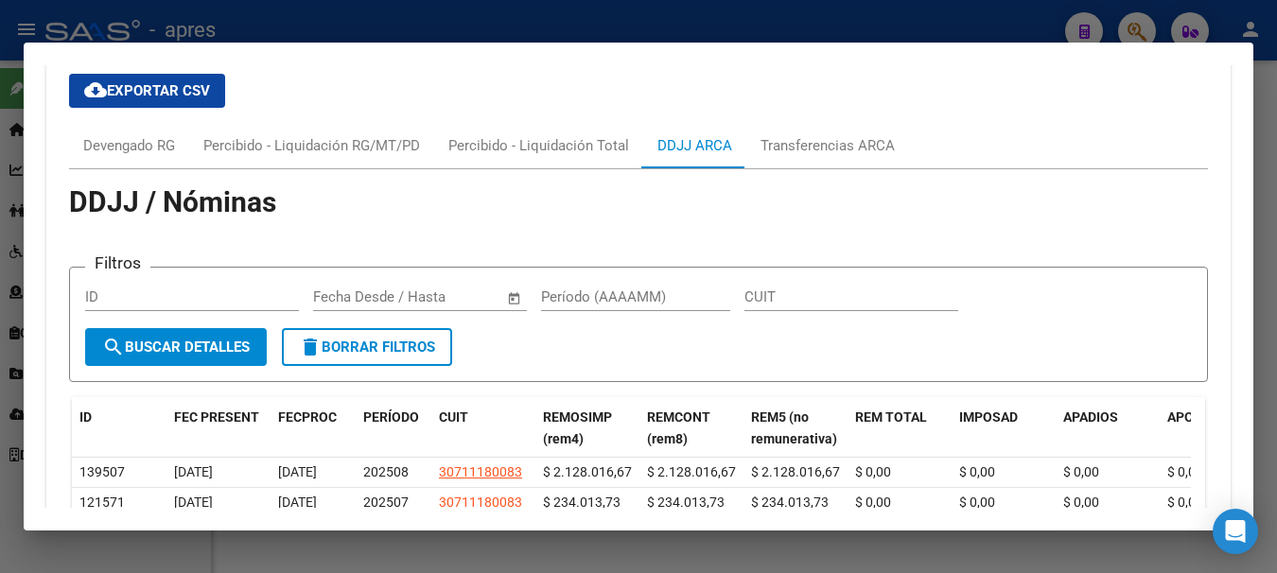
scroll to position [1445, 0]
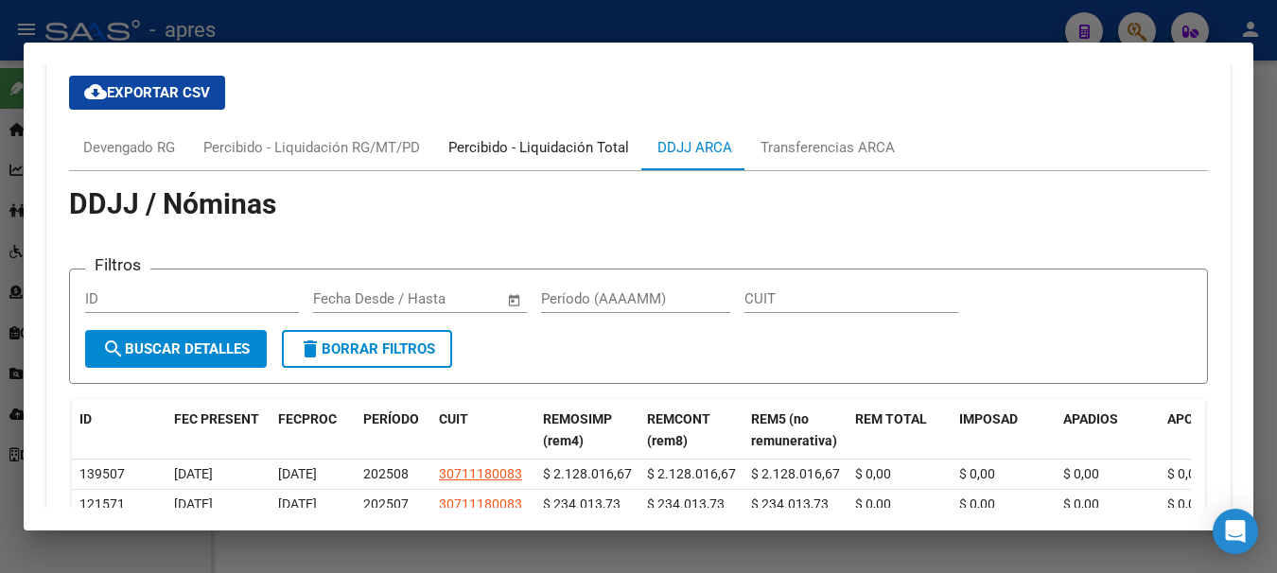
click at [551, 148] on div "Percibido - Liquidación Total" at bounding box center [538, 147] width 181 height 21
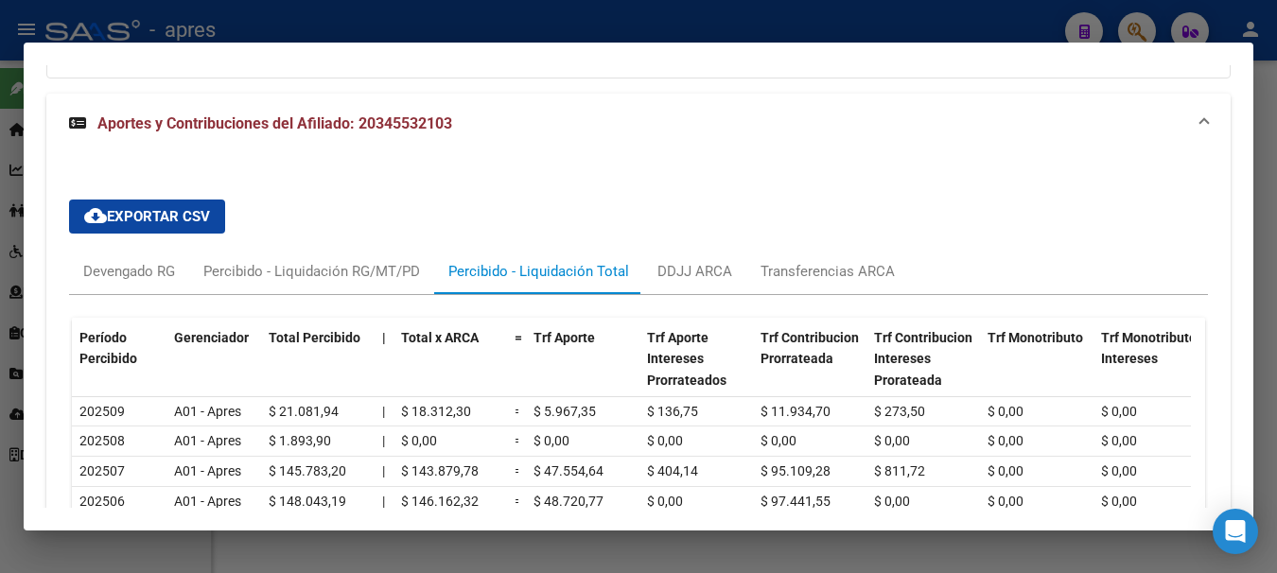
scroll to position [1408, 0]
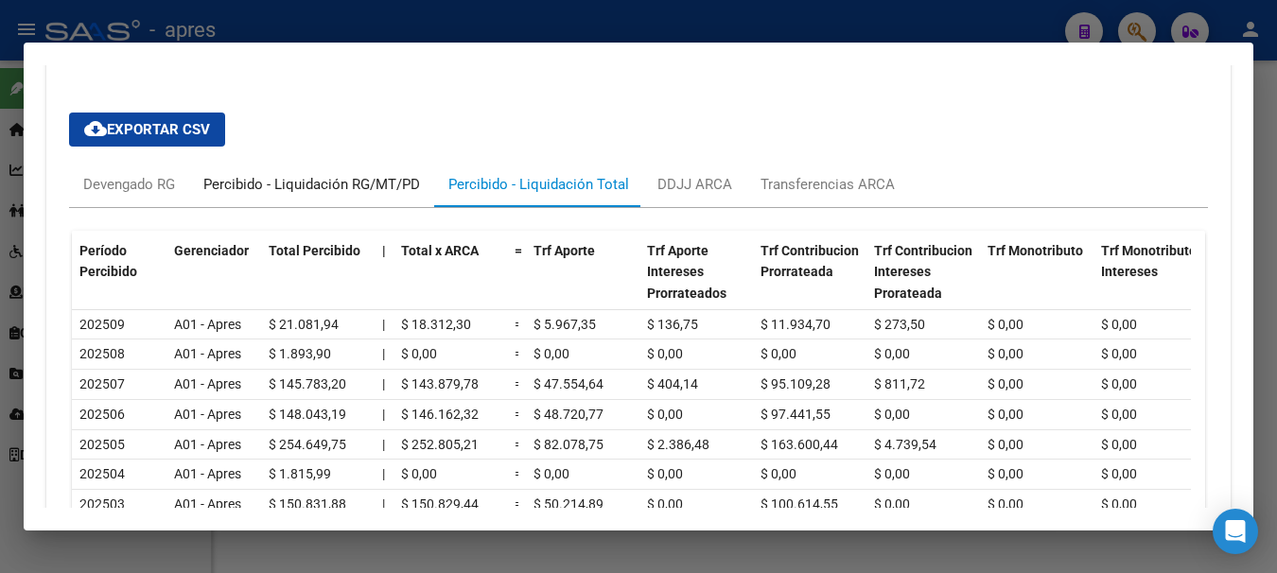
click at [324, 186] on div "Percibido - Liquidación RG/MT/PD" at bounding box center [311, 184] width 217 height 21
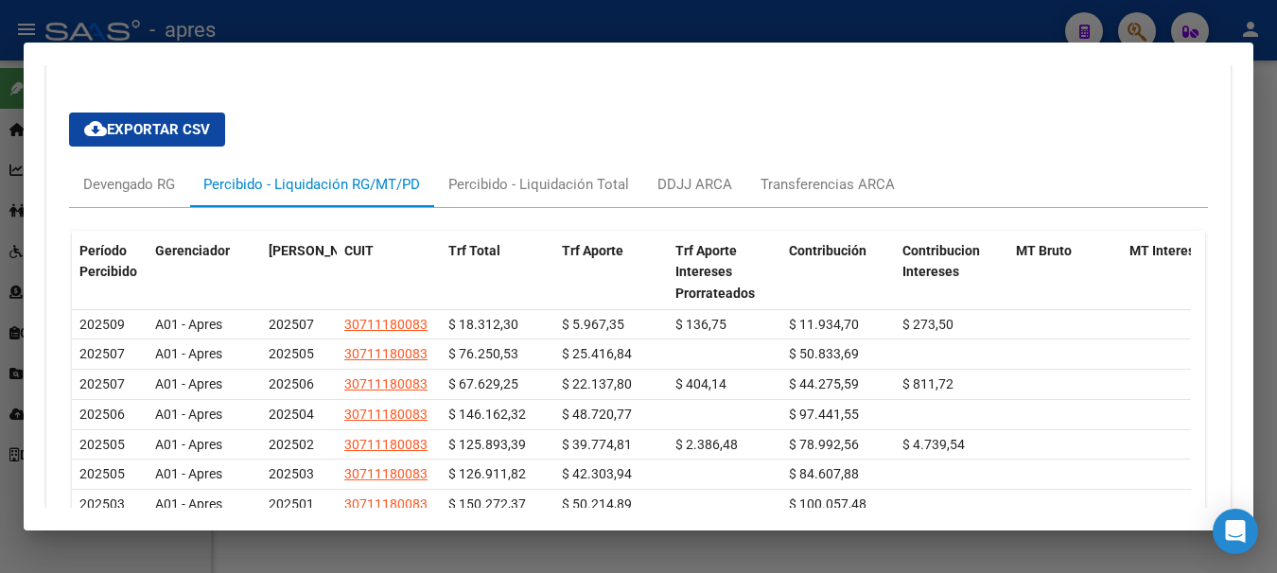
click at [310, 25] on div at bounding box center [638, 286] width 1277 height 573
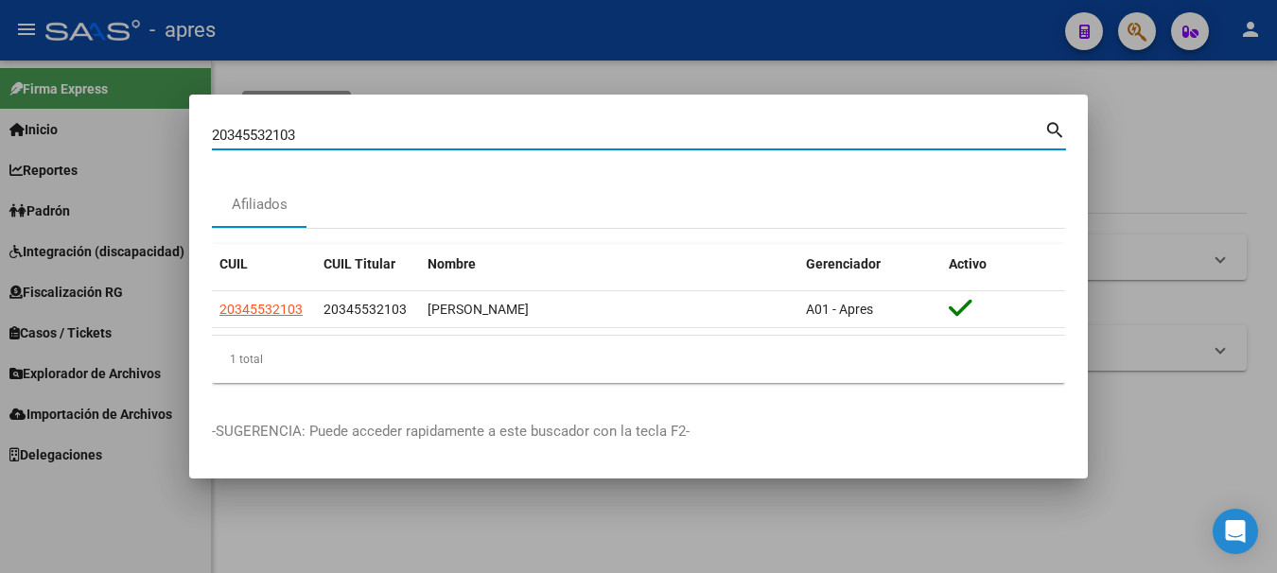
drag, startPoint x: 379, startPoint y: 134, endPoint x: -11, endPoint y: 111, distance: 391.3
click at [0, 111] on html "menu - apres person Firma Express Inicio Calendario SSS Instructivos Contacto O…" at bounding box center [638, 286] width 1277 height 573
paste input "3853375"
type input "38533753"
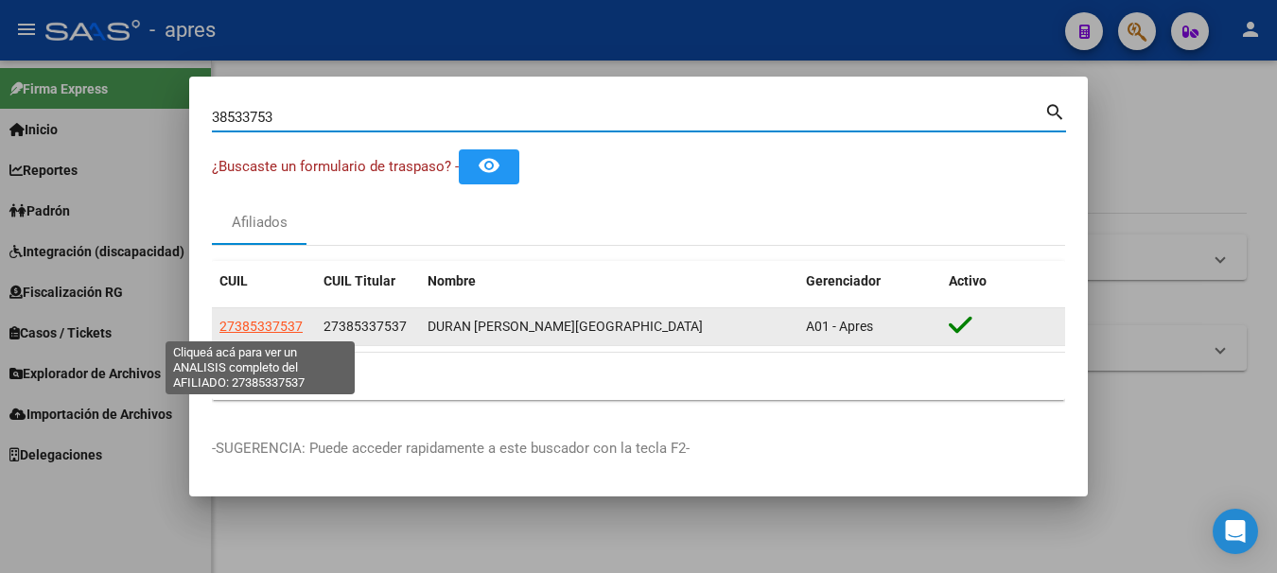
click at [268, 322] on span "27385337537" at bounding box center [260, 326] width 83 height 15
type textarea "27385337537"
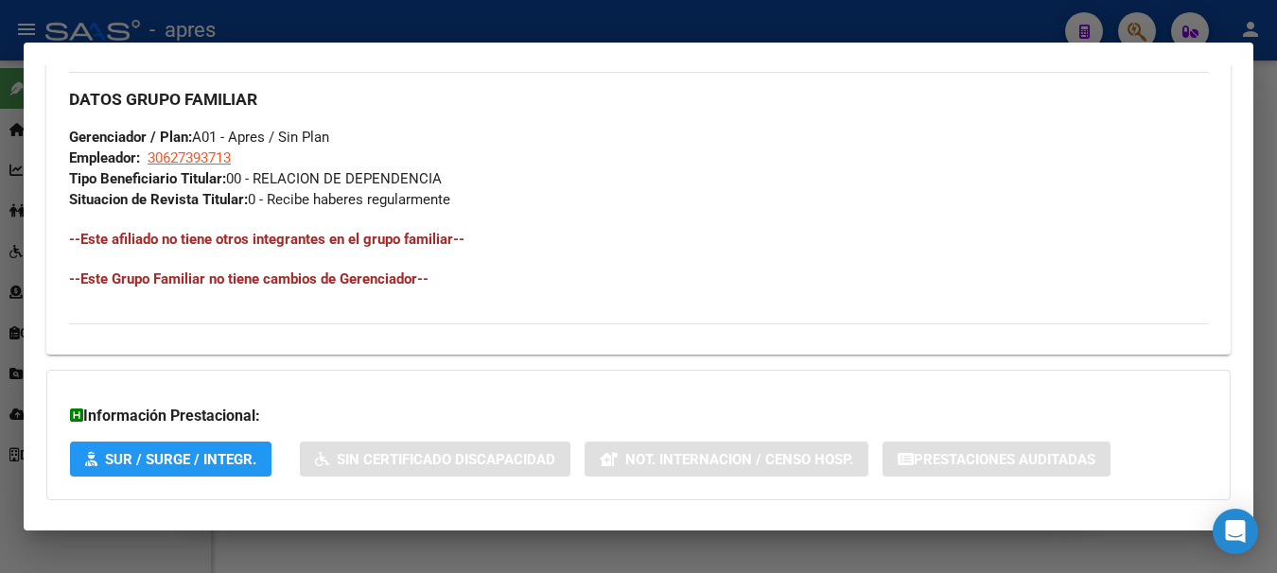
scroll to position [995, 0]
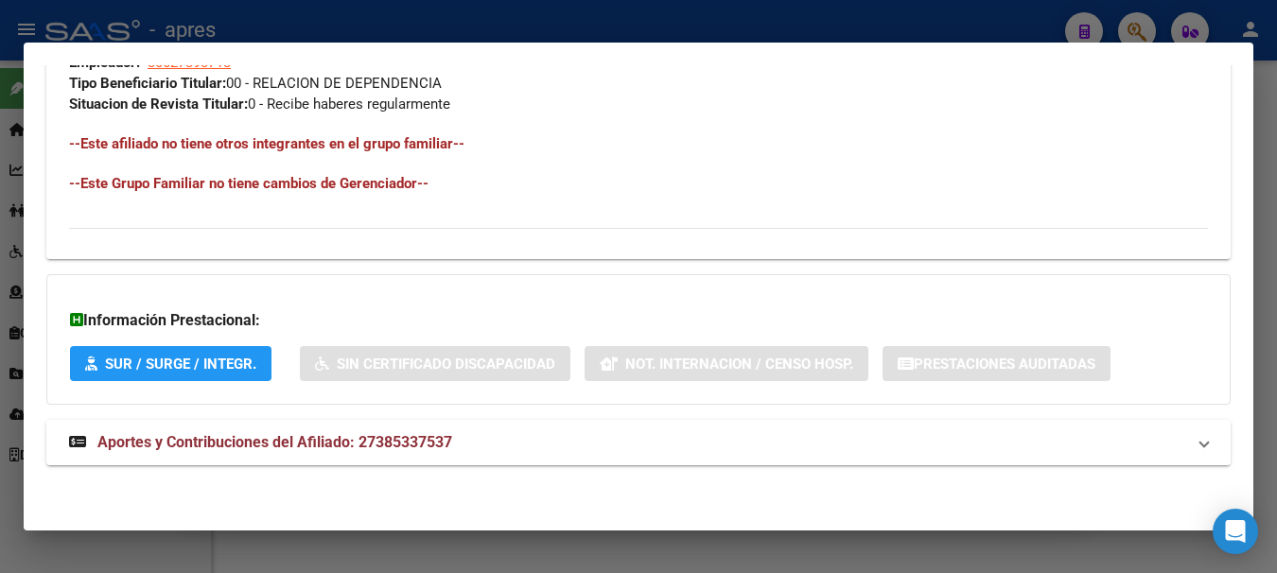
click at [245, 447] on span "Aportes y Contribuciones del Afiliado: 27385337537" at bounding box center [274, 442] width 355 height 18
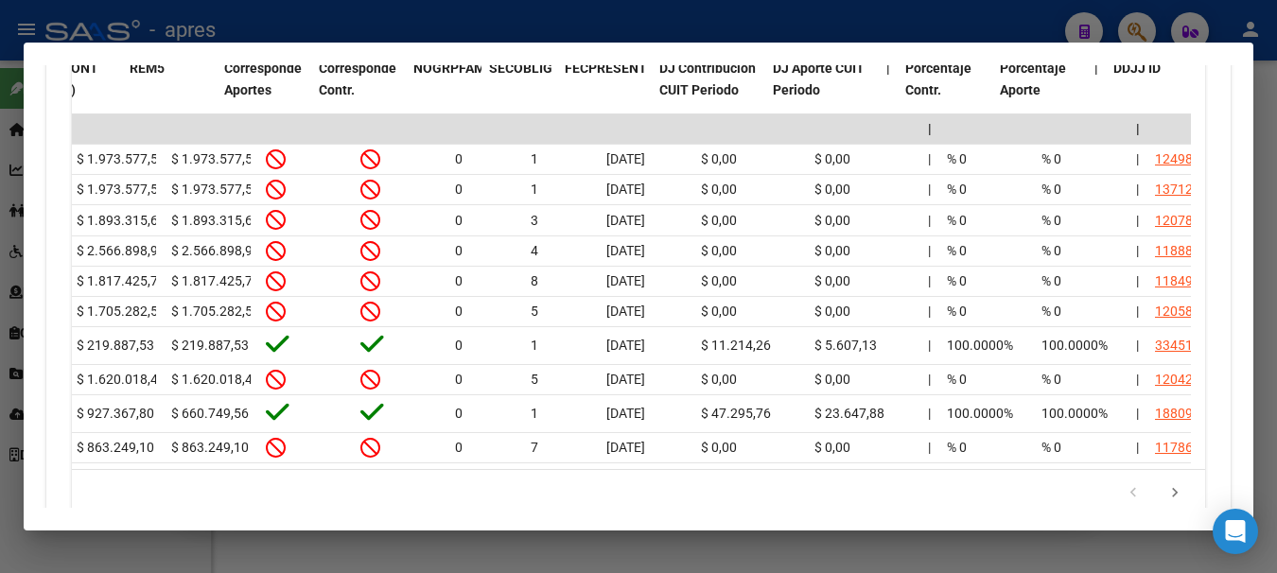
scroll to position [0, 2891]
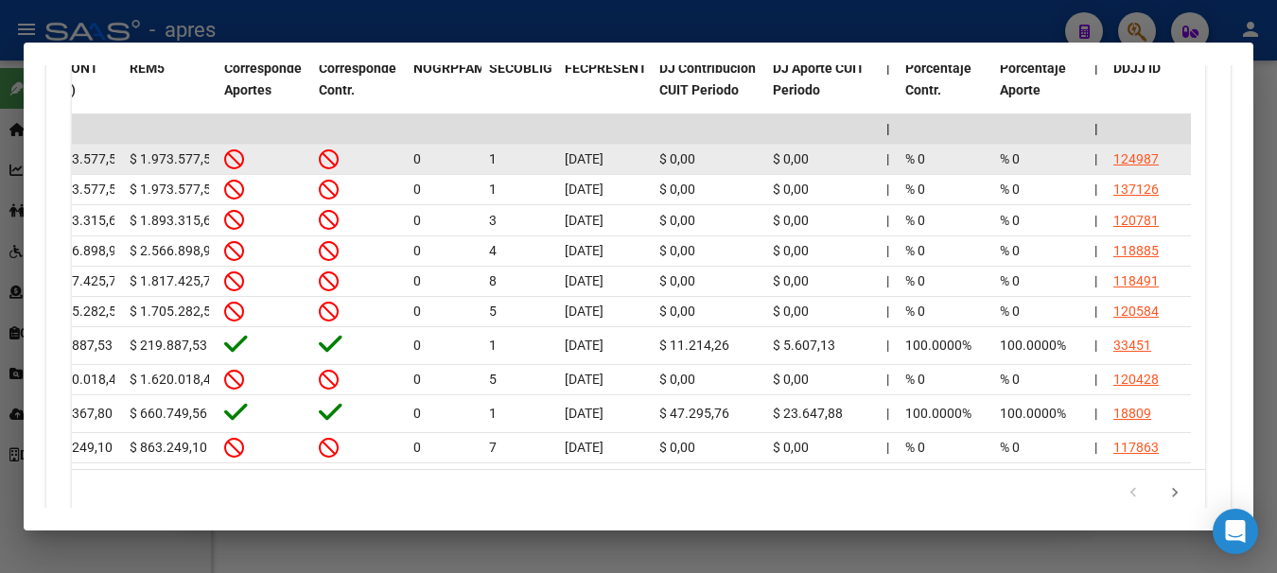
click at [1142, 158] on div "124987" at bounding box center [1135, 159] width 45 height 22
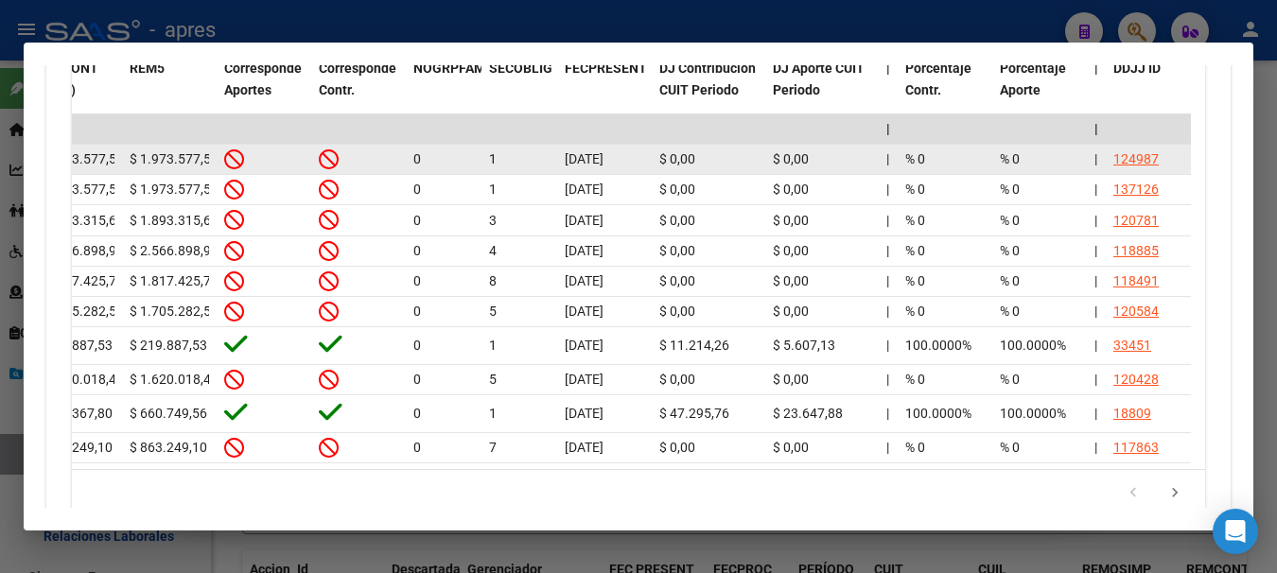
click at [1132, 157] on div "124987" at bounding box center [1135, 159] width 45 height 22
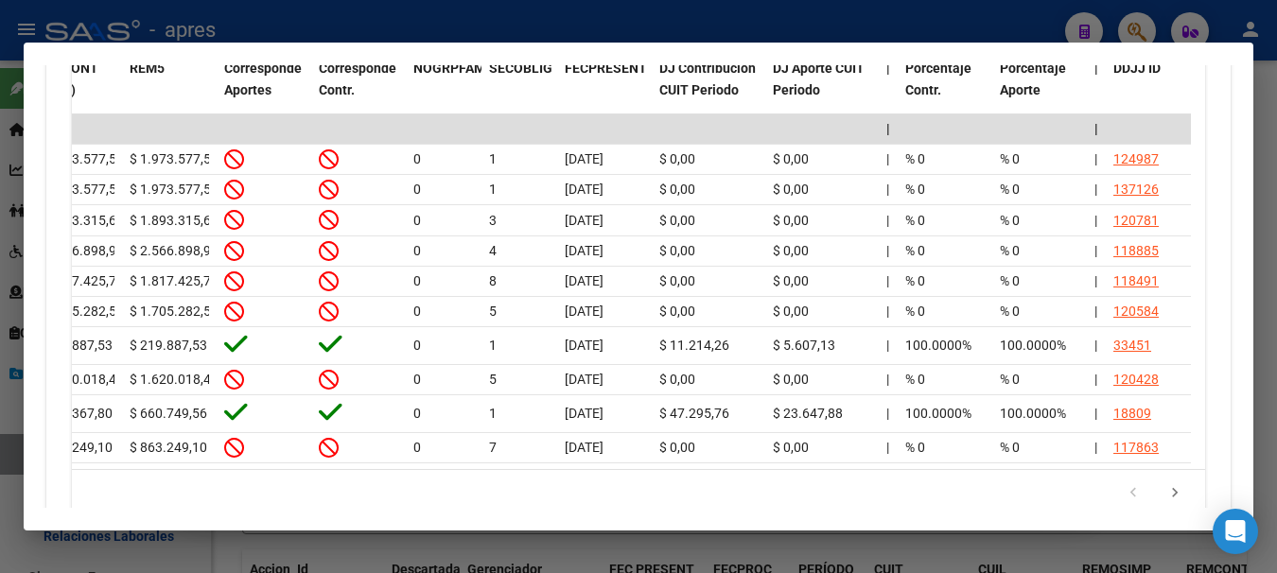
click at [338, 18] on div at bounding box center [638, 286] width 1277 height 573
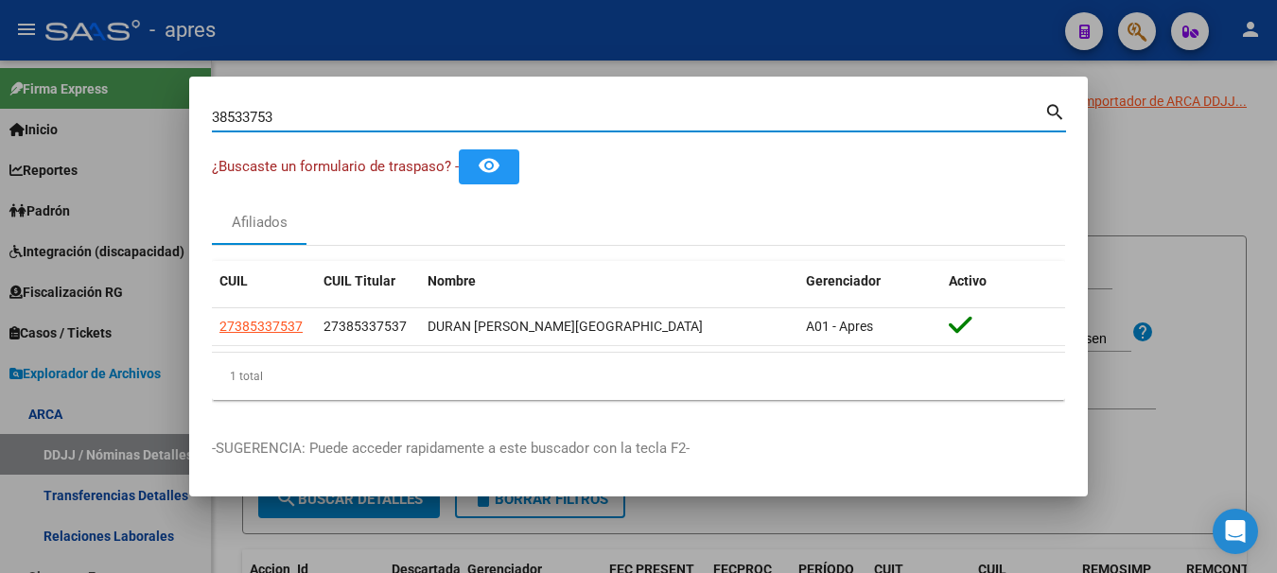
drag, startPoint x: 324, startPoint y: 115, endPoint x: -11, endPoint y: 119, distance: 335.7
click at [0, 119] on html "menu - apres person Firma Express Inicio Calendario SSS Instructivos Contacto O…" at bounding box center [638, 286] width 1277 height 573
paste input "20353698835"
type input "20353698835"
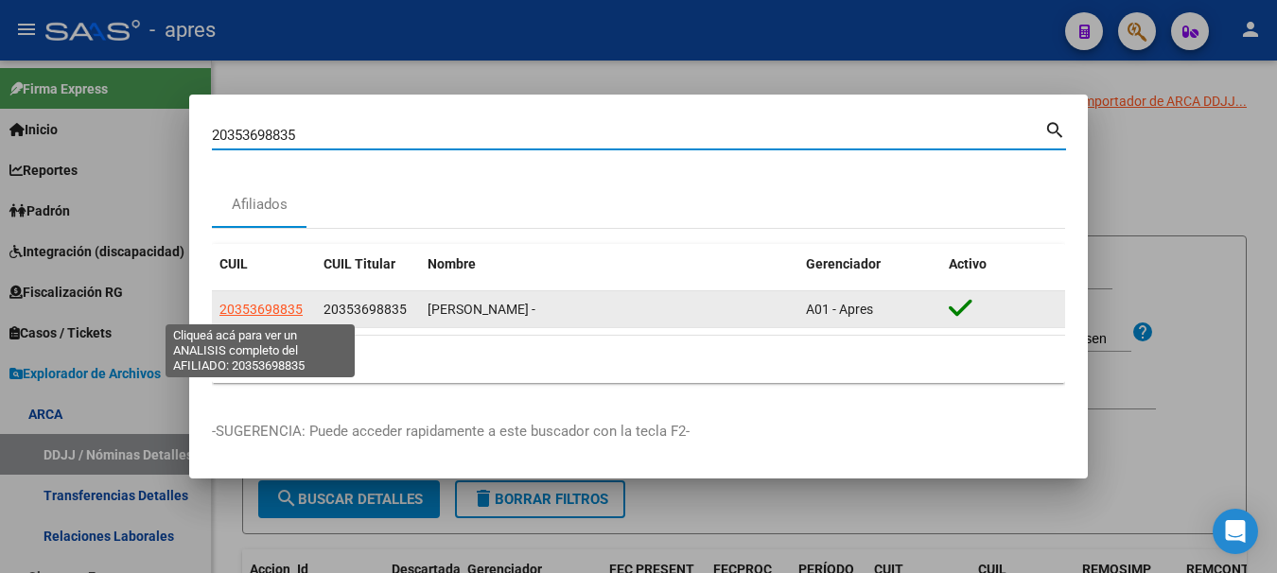
click at [265, 314] on span "20353698835" at bounding box center [260, 309] width 83 height 15
type textarea "20353698835"
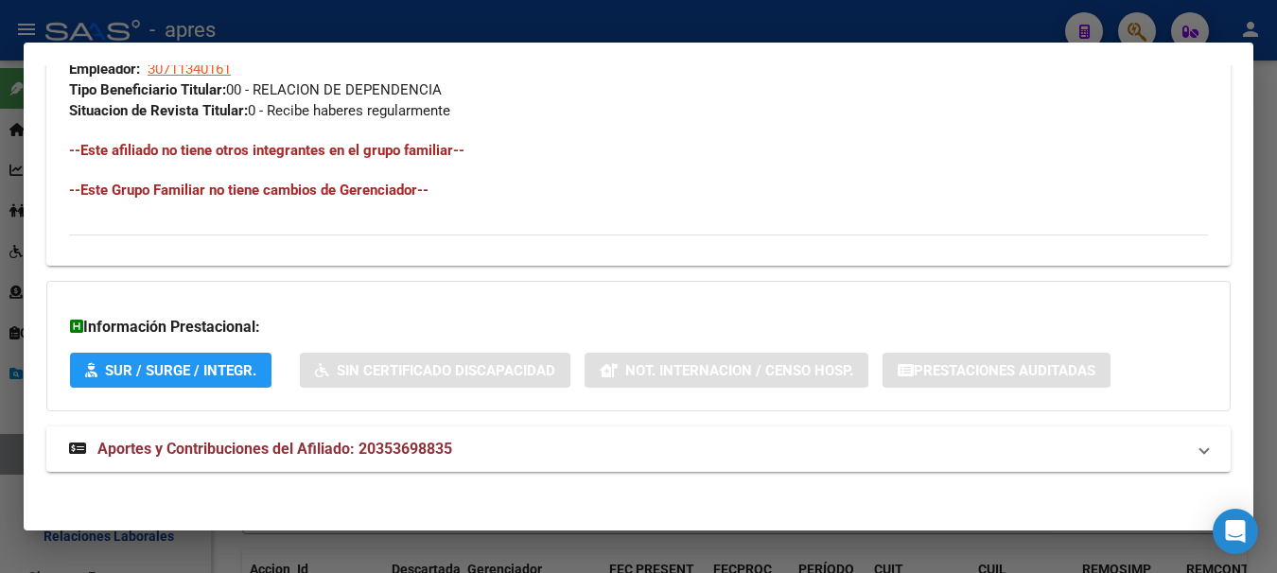
scroll to position [995, 0]
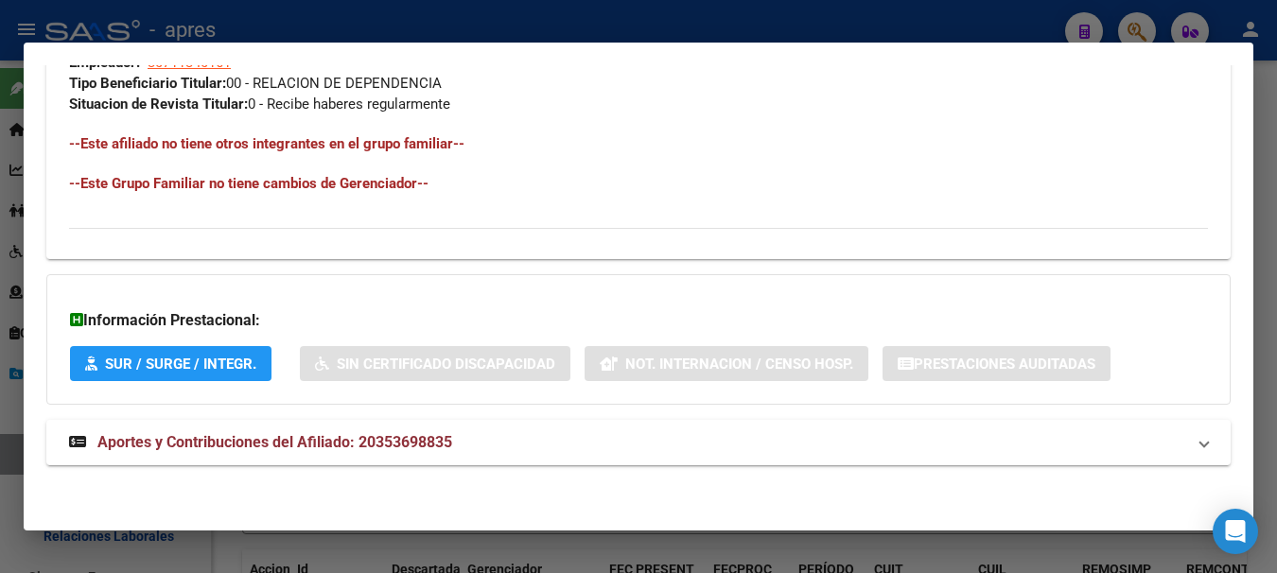
click at [328, 41] on div at bounding box center [638, 286] width 1277 height 573
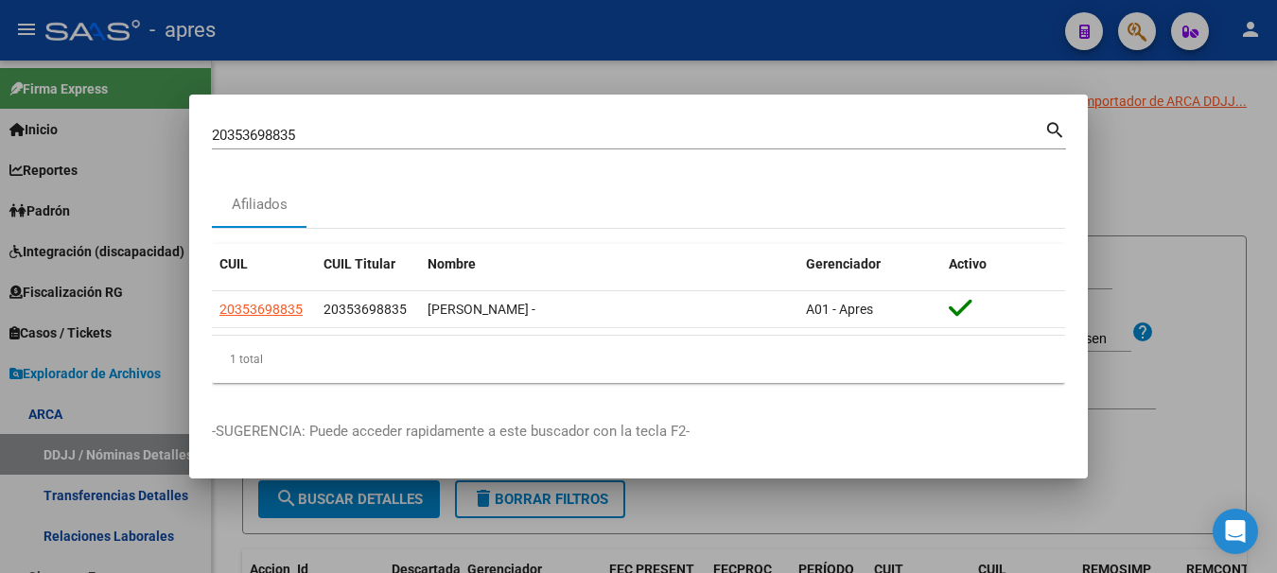
click at [327, 37] on div at bounding box center [638, 286] width 1277 height 573
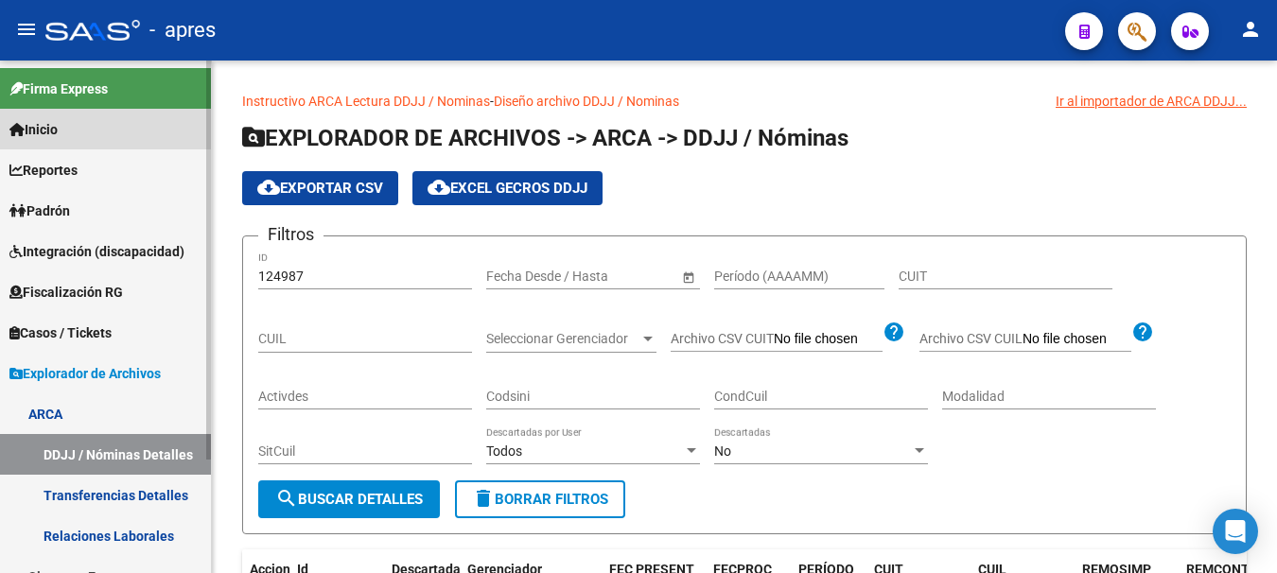
click at [32, 120] on span "Inicio" at bounding box center [33, 129] width 48 height 21
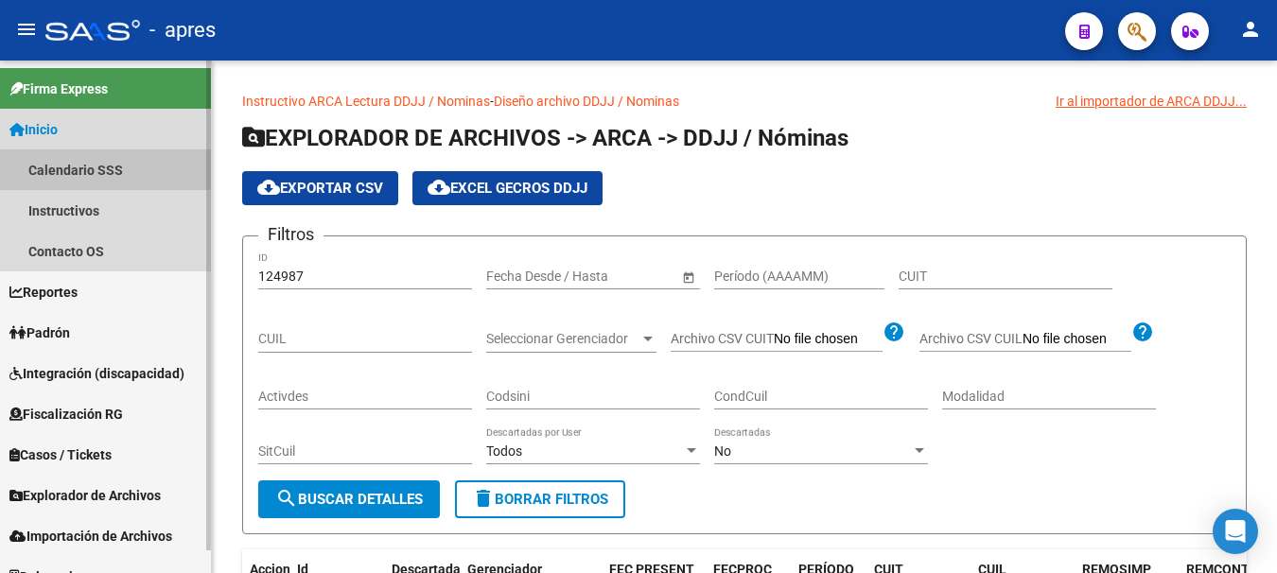
click at [88, 166] on link "Calendario SSS" at bounding box center [105, 169] width 211 height 41
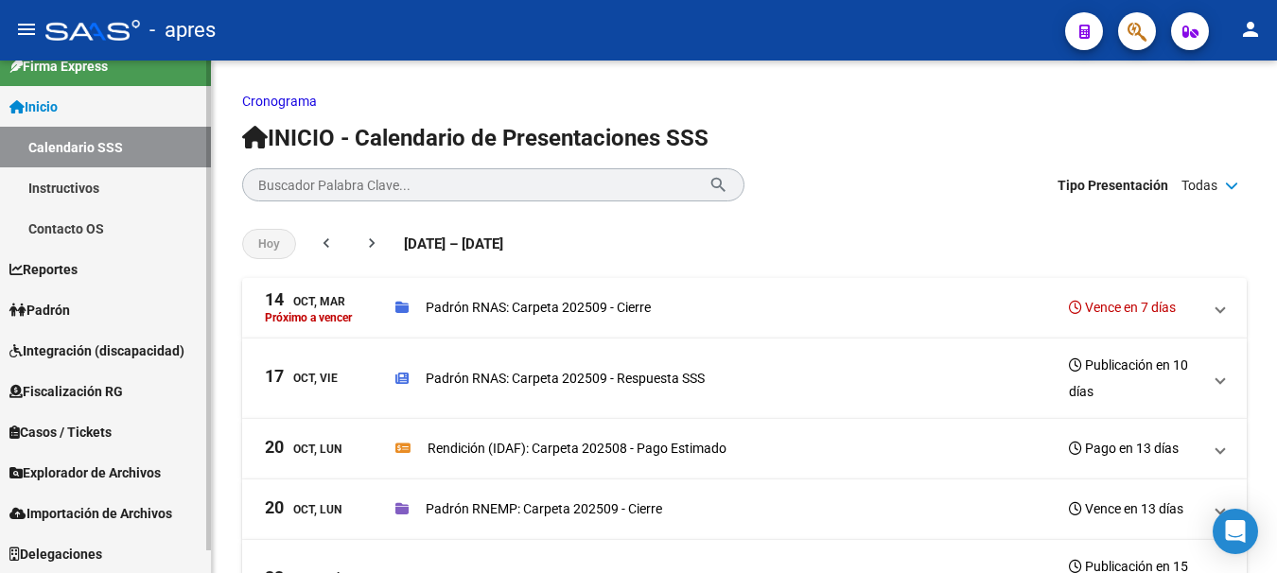
scroll to position [24, 0]
click at [55, 306] on span "Padrón" at bounding box center [39, 309] width 61 height 21
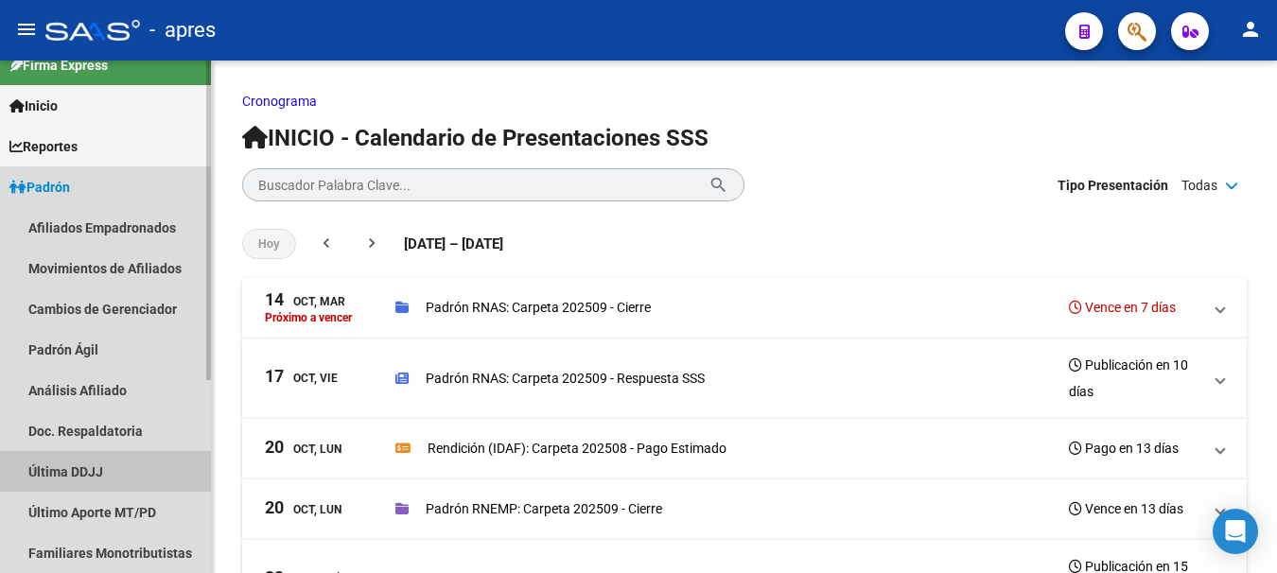
click at [84, 462] on link "Última DDJJ" at bounding box center [105, 471] width 211 height 41
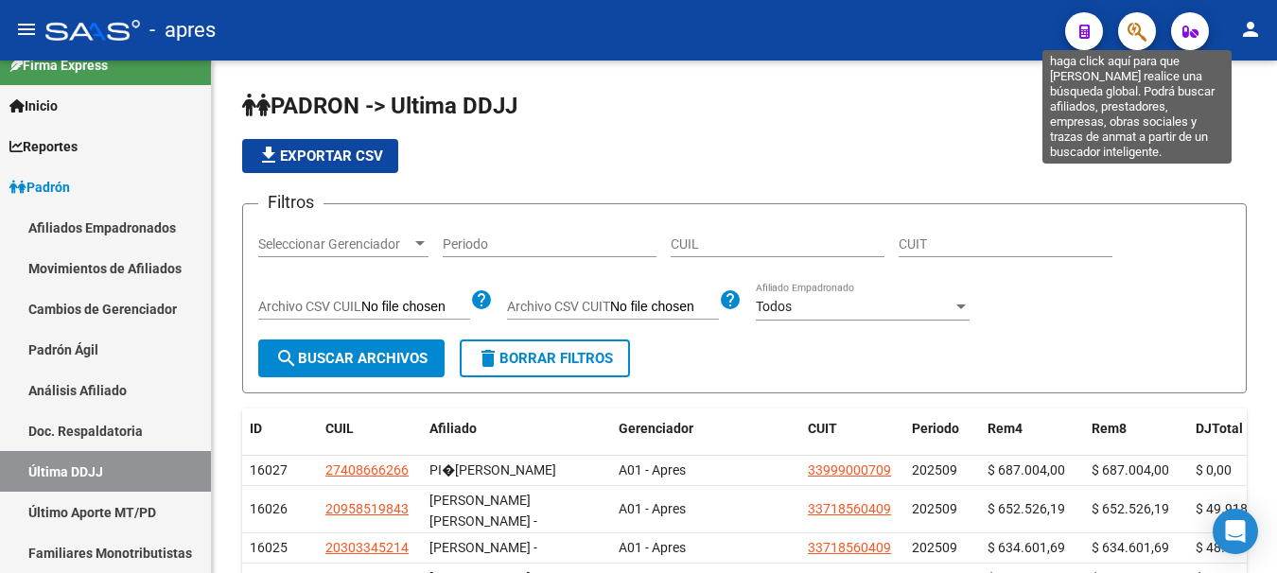
click at [1135, 23] on icon "button" at bounding box center [1136, 32] width 19 height 22
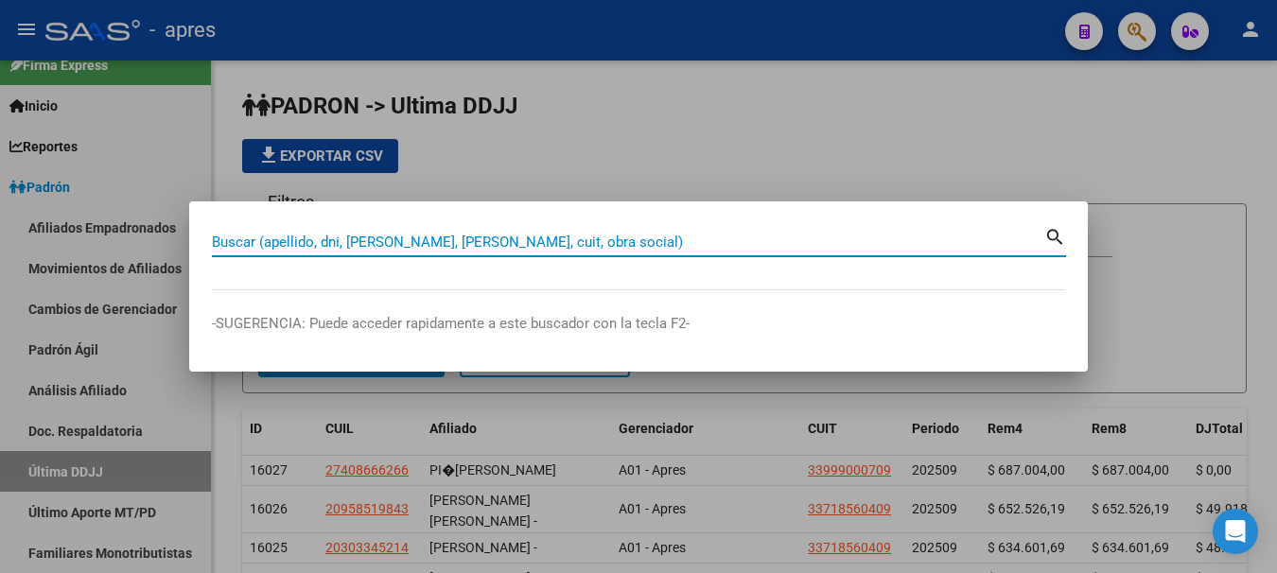
click at [804, 29] on div at bounding box center [638, 286] width 1277 height 573
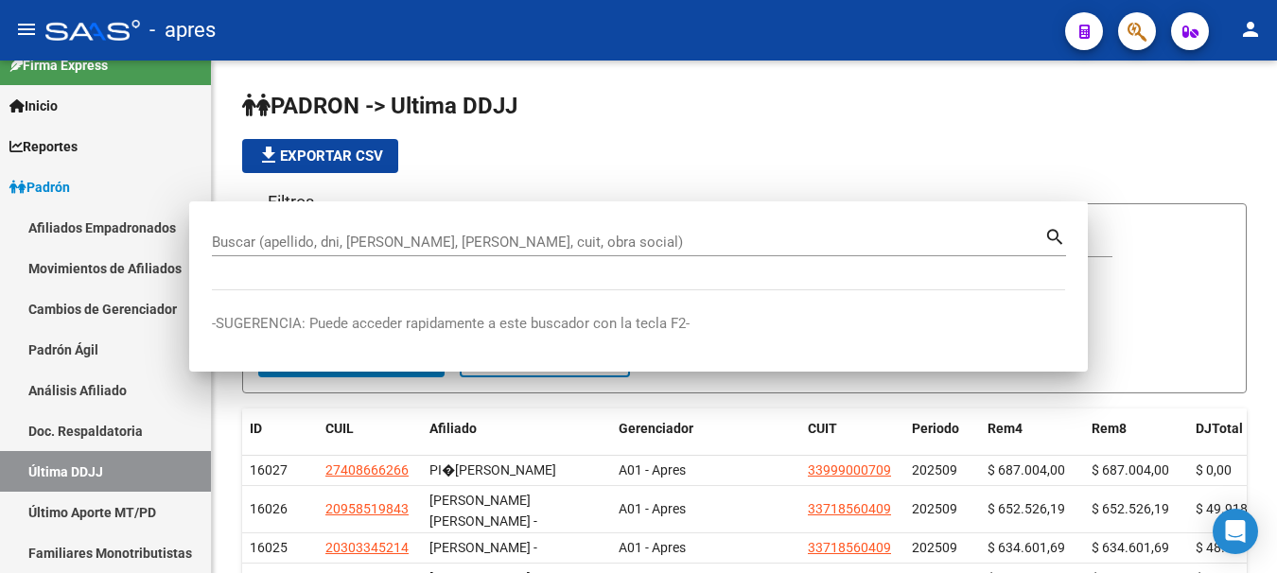
click at [804, 29] on div "- apres" at bounding box center [547, 30] width 1004 height 42
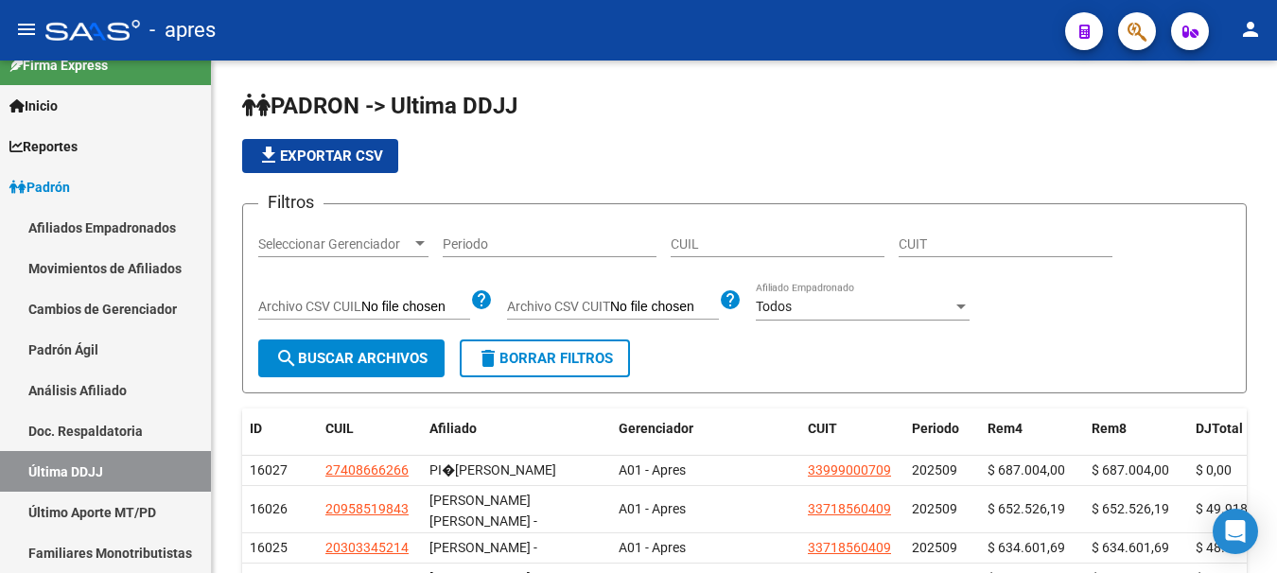
click at [801, 30] on div "- apres" at bounding box center [547, 30] width 1004 height 42
click at [696, 34] on div "- apres" at bounding box center [547, 30] width 1004 height 42
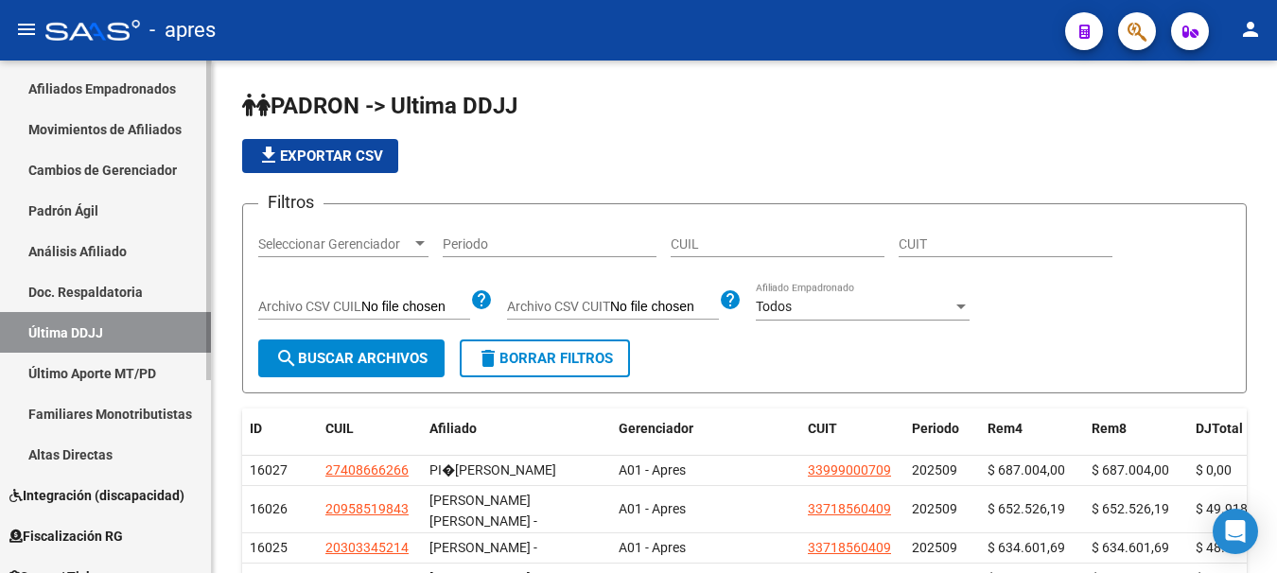
scroll to position [308, 0]
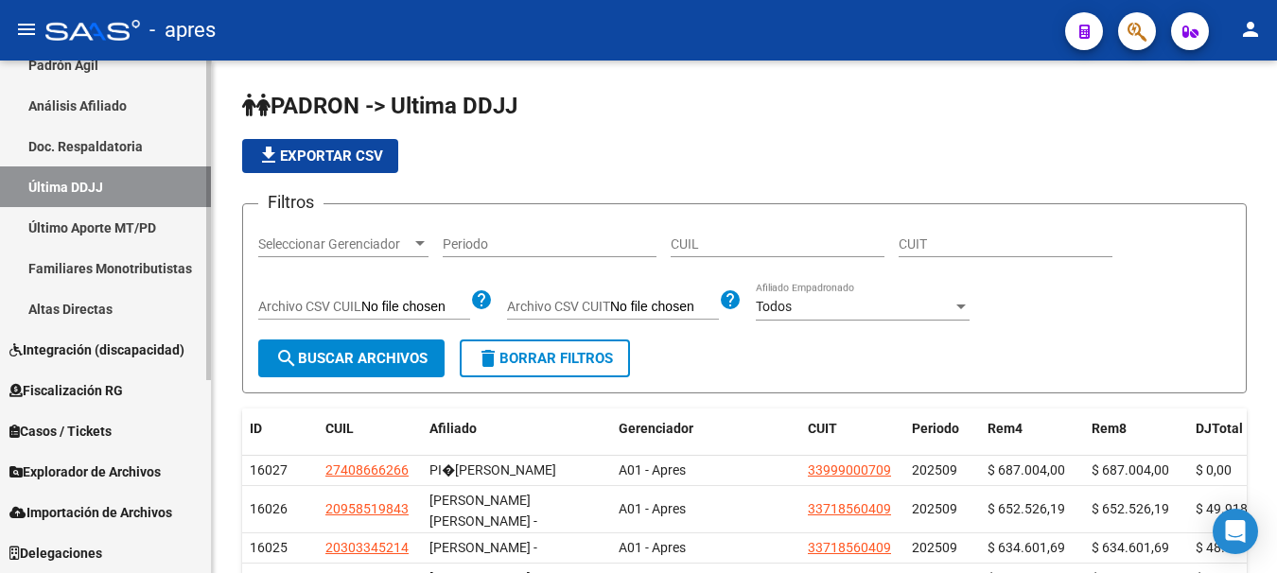
click at [96, 479] on span "Explorador de Archivos" at bounding box center [84, 471] width 151 height 21
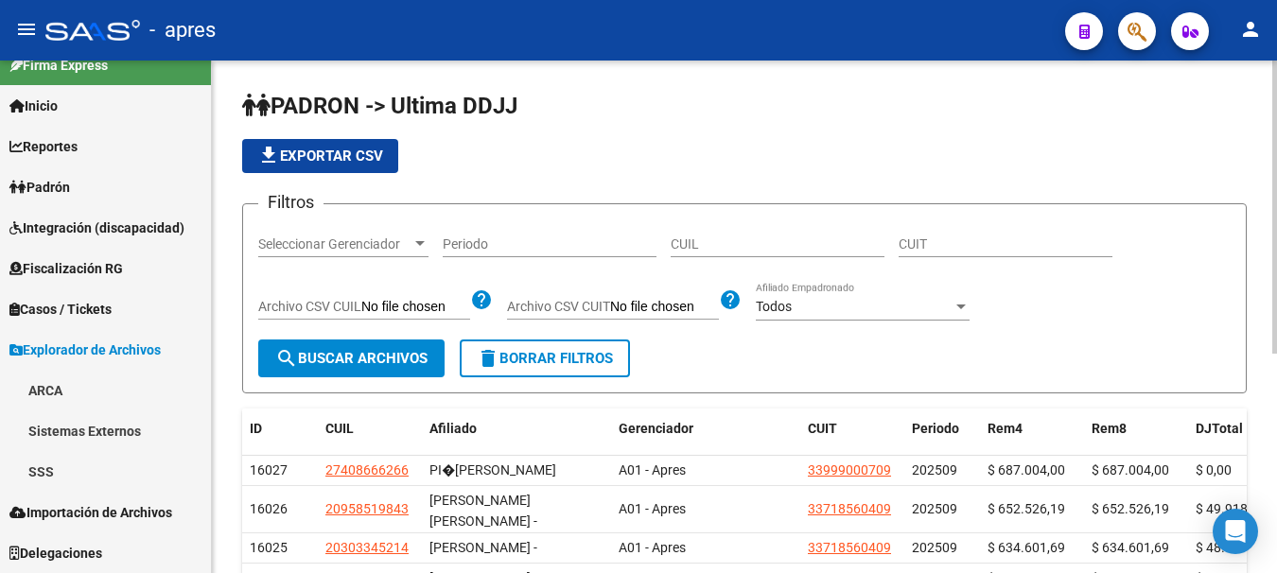
scroll to position [24, 0]
click at [56, 473] on link "SSS" at bounding box center [105, 471] width 211 height 41
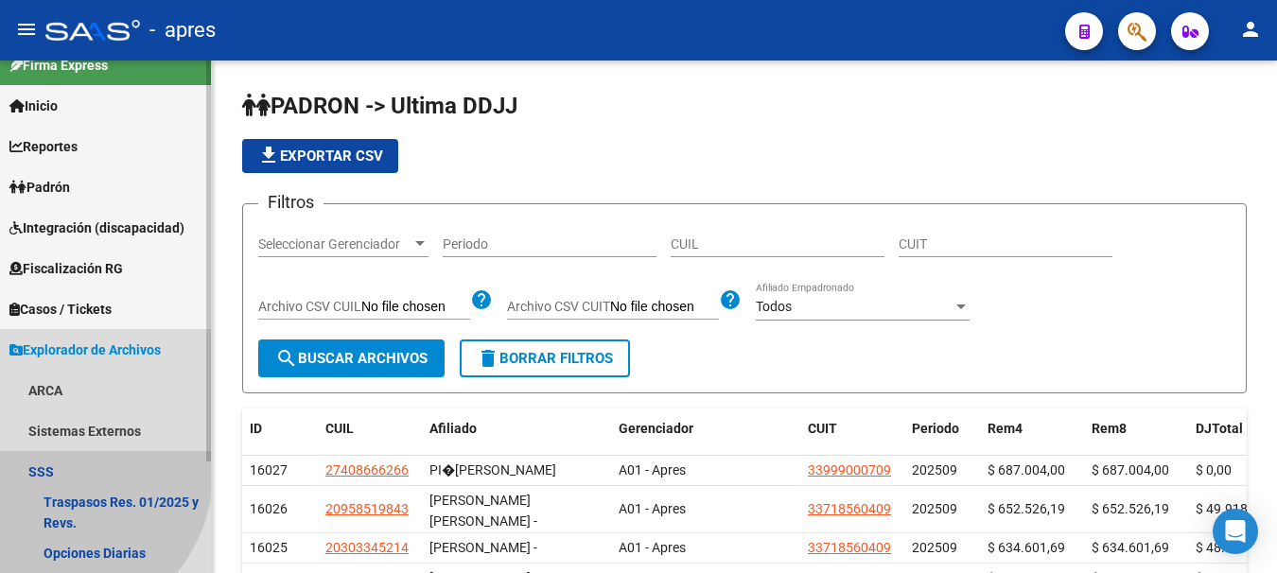
click at [56, 473] on link "SSS" at bounding box center [105, 471] width 211 height 41
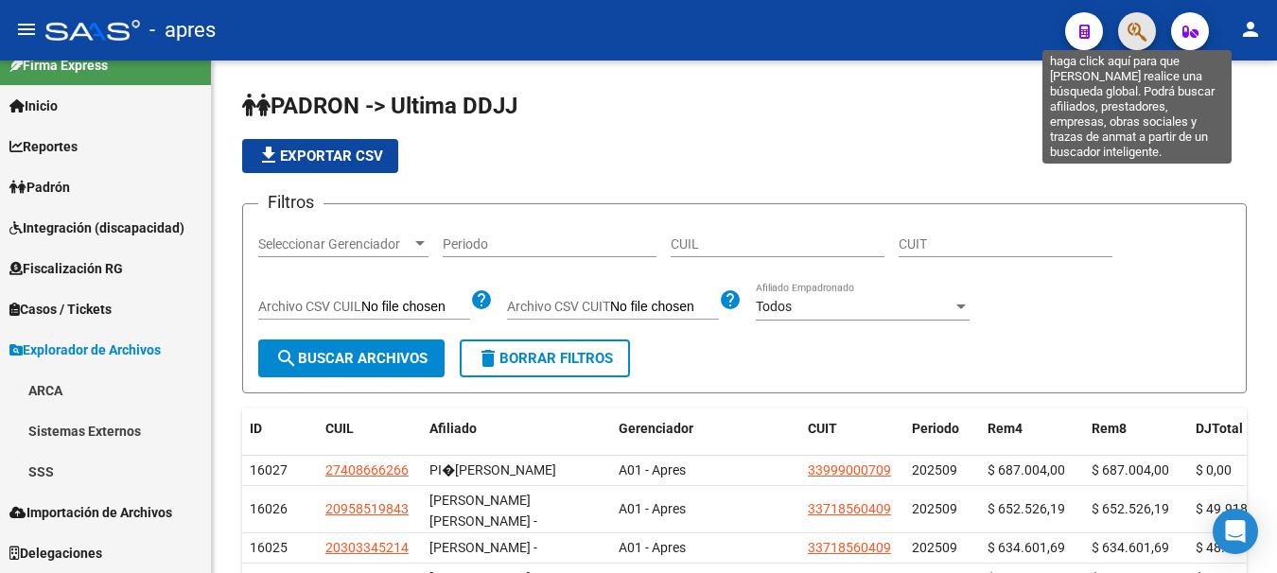
click at [1127, 30] on icon "button" at bounding box center [1136, 32] width 19 height 22
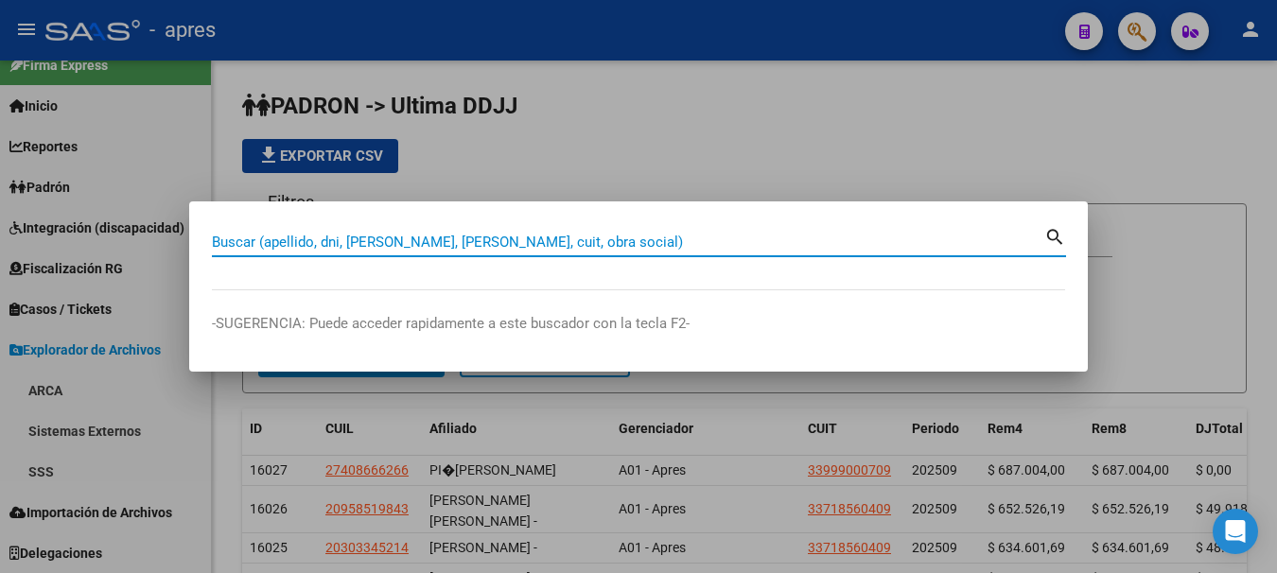
paste input "20390995793"
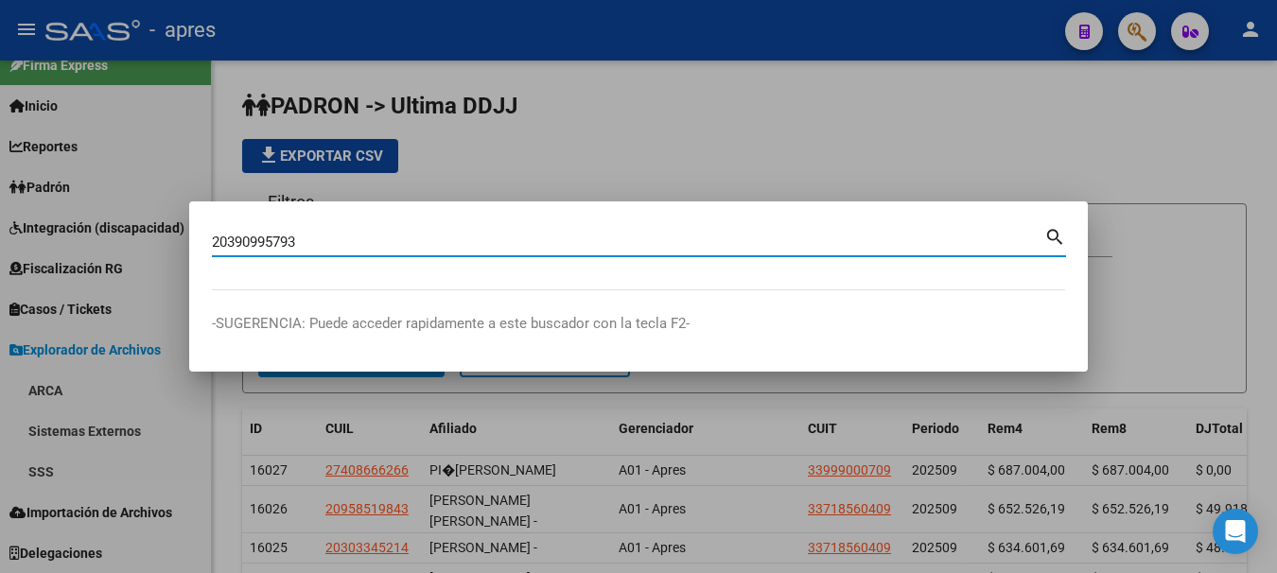
type input "20390995793"
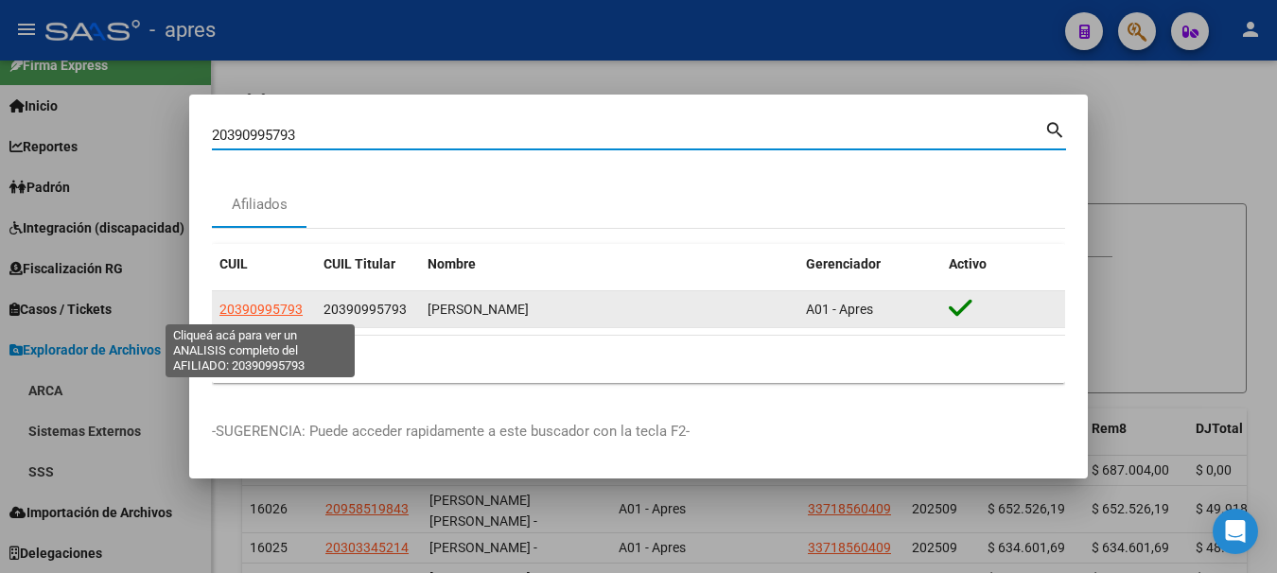
click at [272, 304] on span "20390995793" at bounding box center [260, 309] width 83 height 15
type textarea "20390995793"
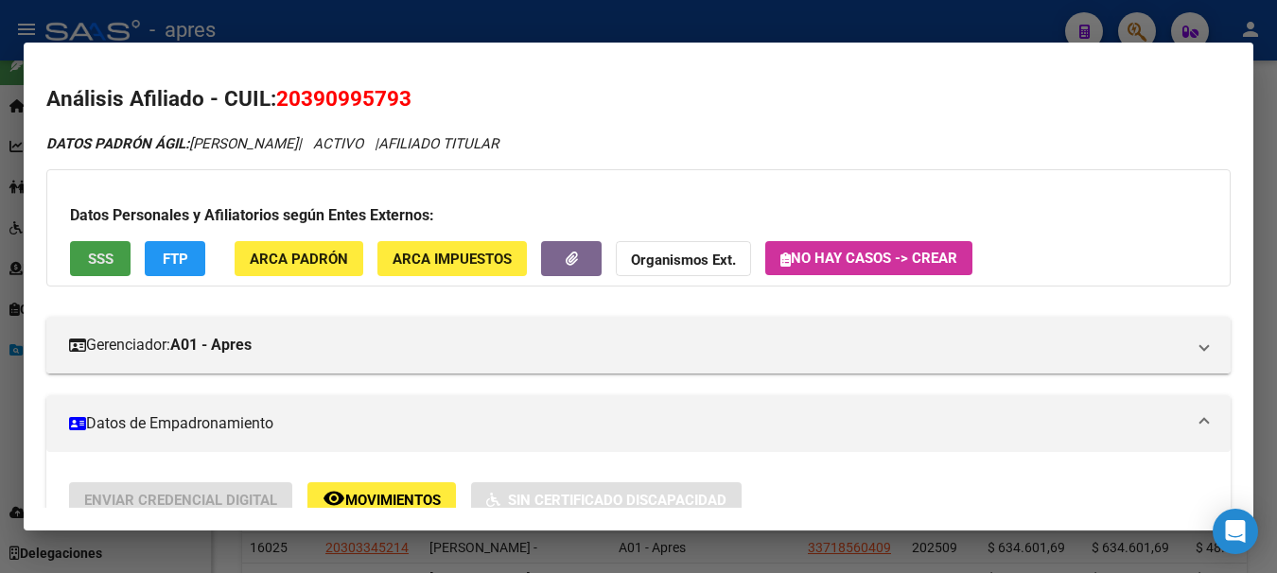
click at [96, 264] on span "SSS" at bounding box center [101, 259] width 26 height 17
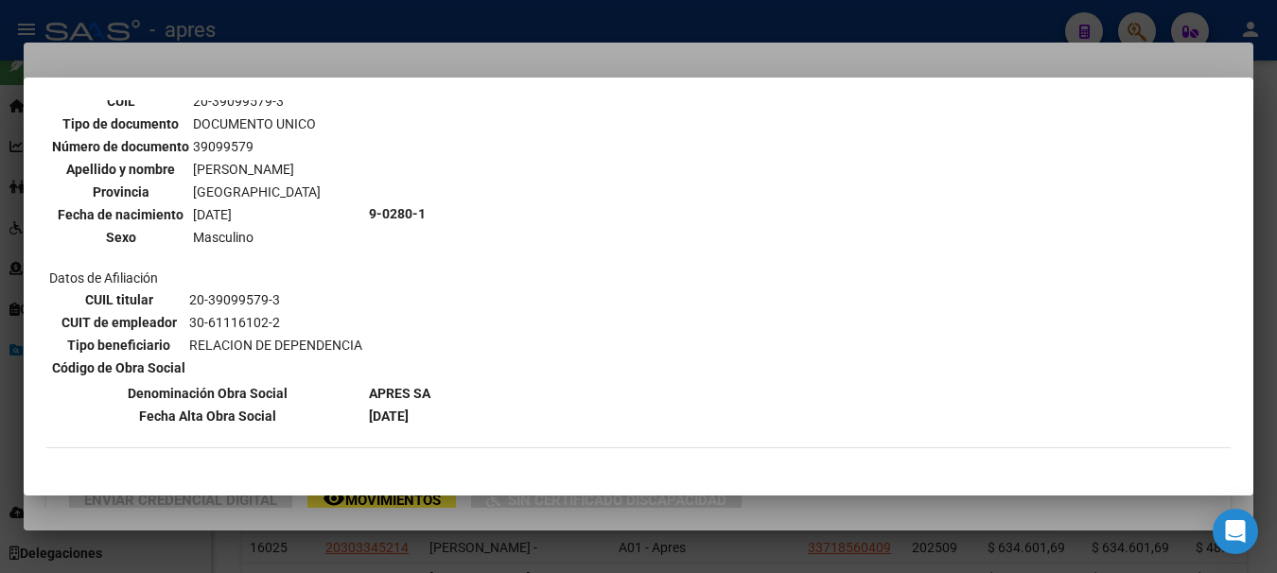
scroll to position [0, 0]
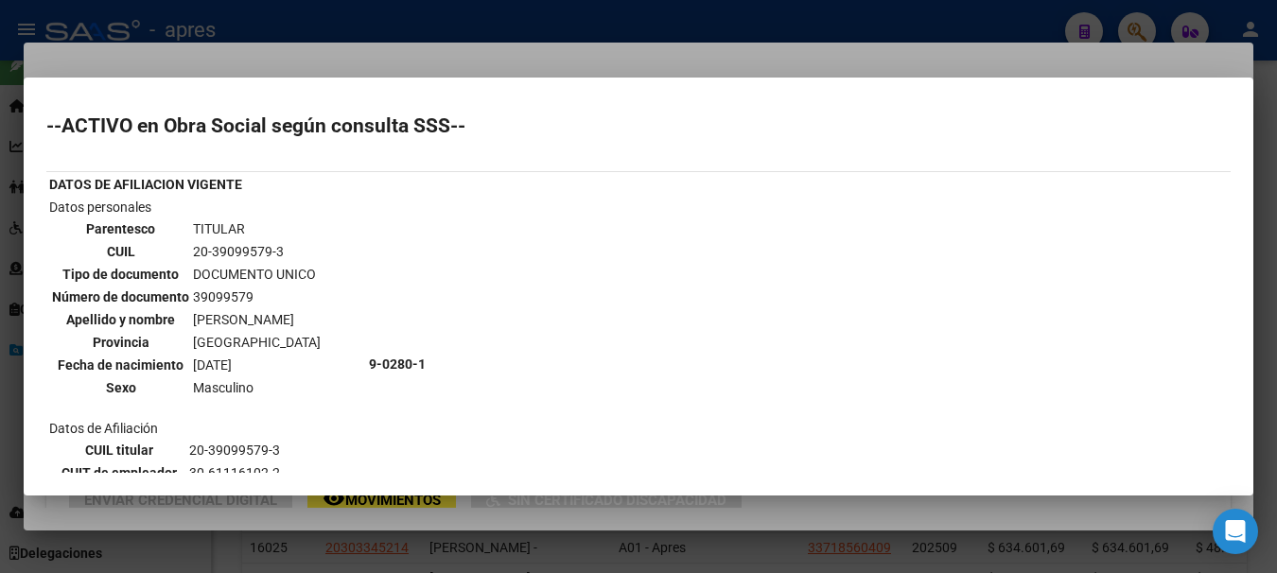
click at [449, 31] on div at bounding box center [638, 286] width 1277 height 573
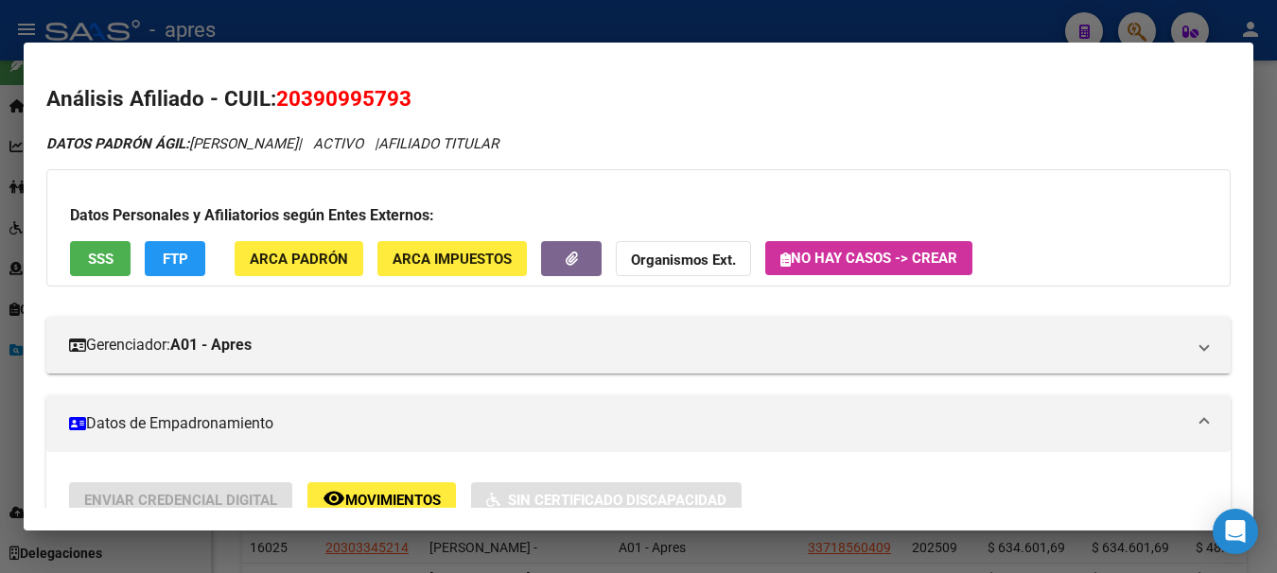
click at [449, 31] on div at bounding box center [638, 286] width 1277 height 573
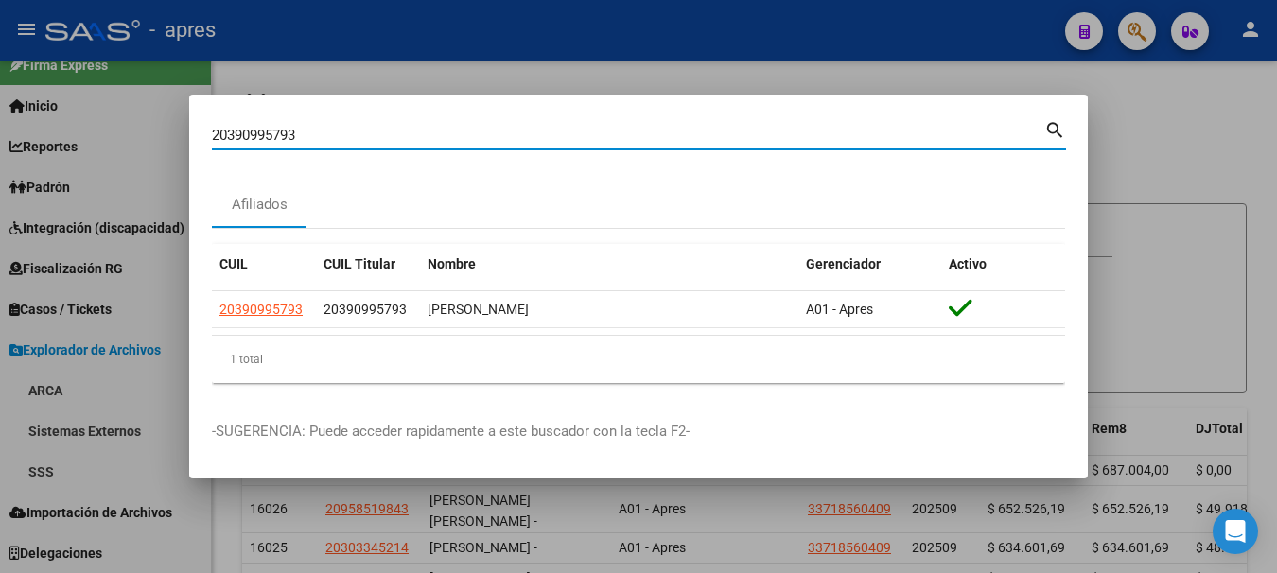
drag, startPoint x: 362, startPoint y: 127, endPoint x: -11, endPoint y: 140, distance: 373.8
click at [0, 140] on html "menu - apres person Firma Express Inicio Calendario SSS Instructivos Contacto O…" at bounding box center [638, 286] width 1277 height 573
paste input "408521778"
type input "20408521778"
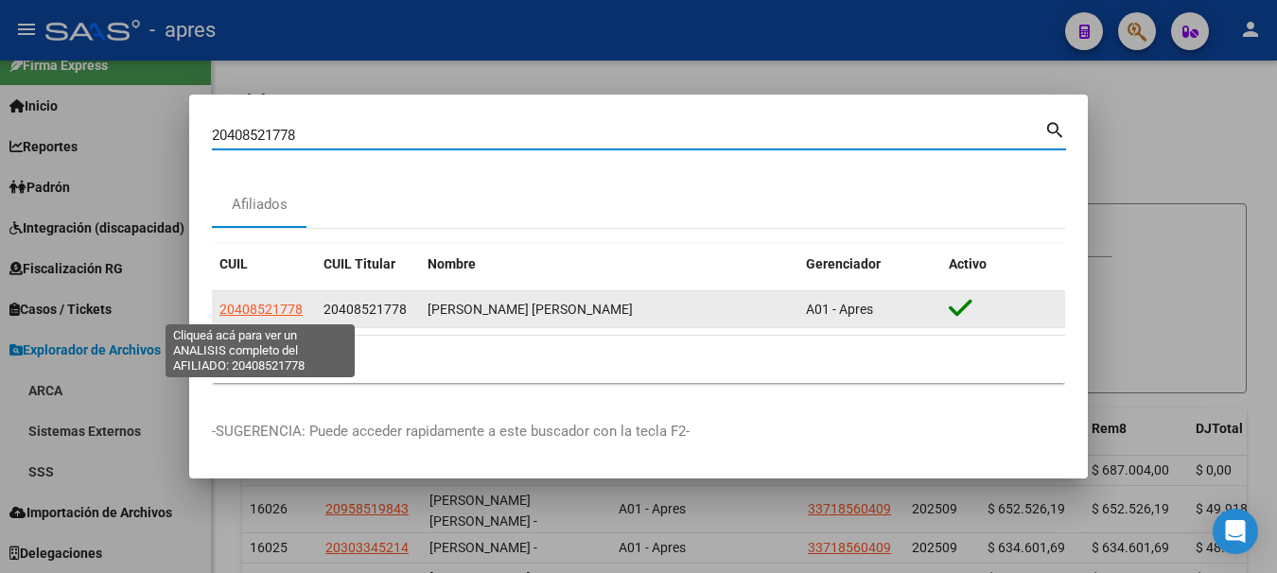
click at [268, 308] on span "20408521778" at bounding box center [260, 309] width 83 height 15
type textarea "20408521778"
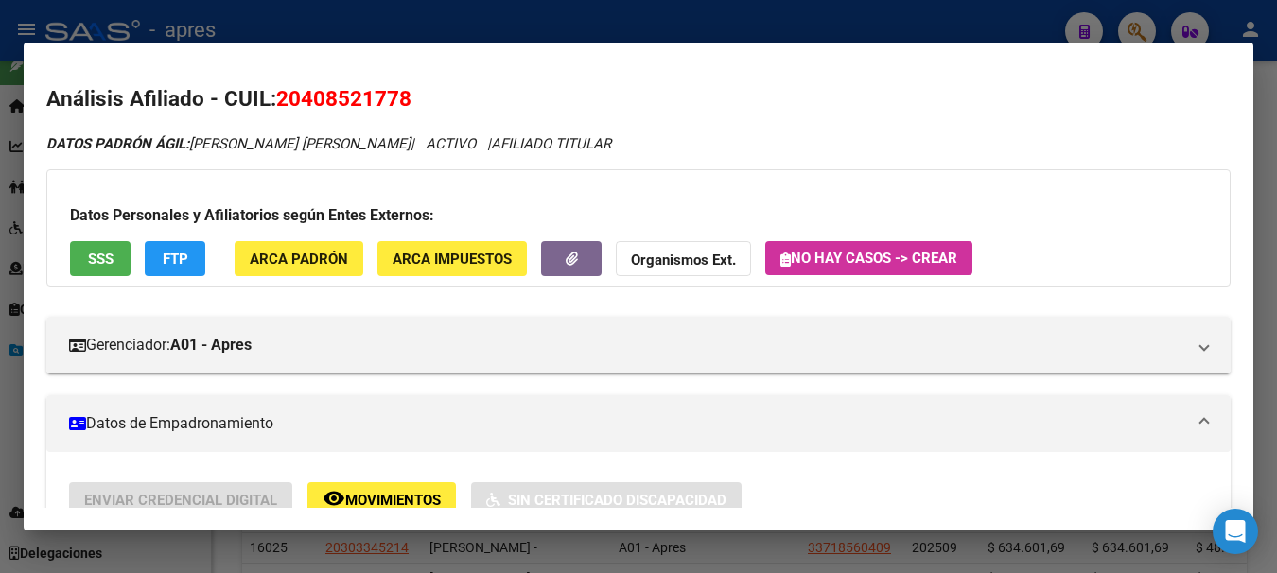
click at [444, 24] on div at bounding box center [638, 286] width 1277 height 573
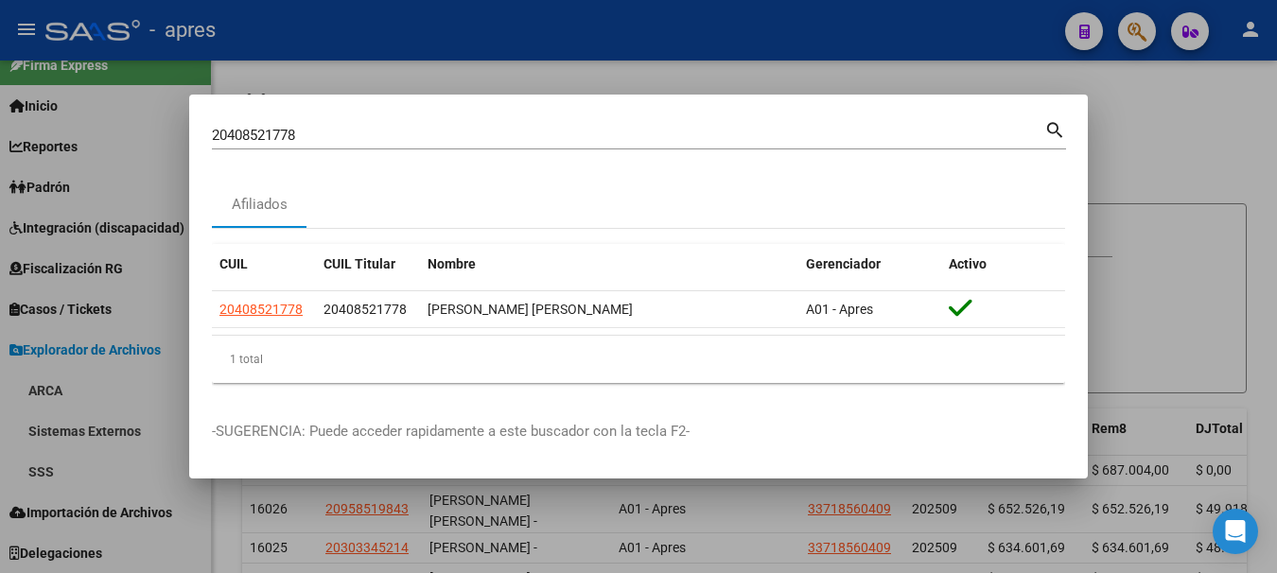
click at [346, 129] on input "20408521778" at bounding box center [628, 135] width 832 height 17
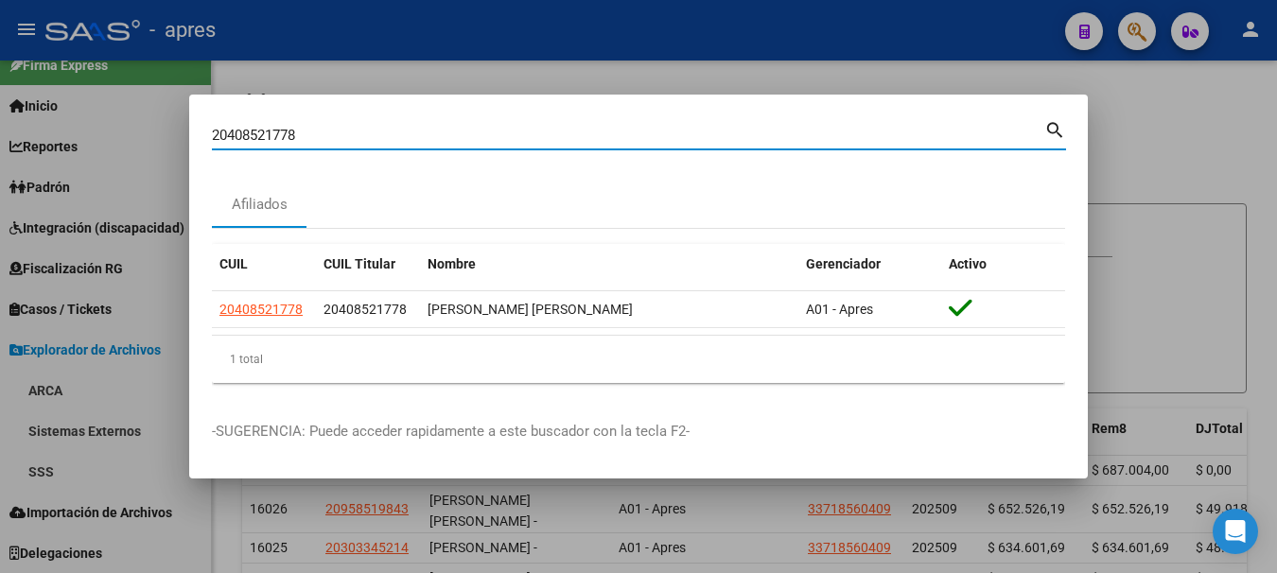
click at [346, 129] on input "20408521778" at bounding box center [628, 135] width 832 height 17
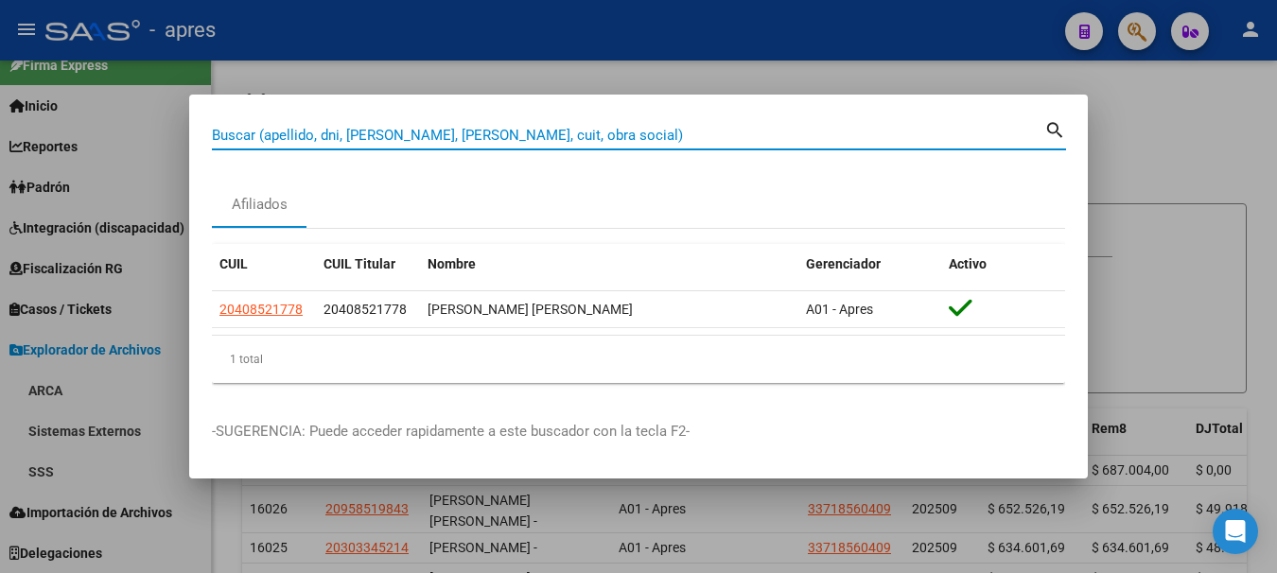
paste input "20408521778"
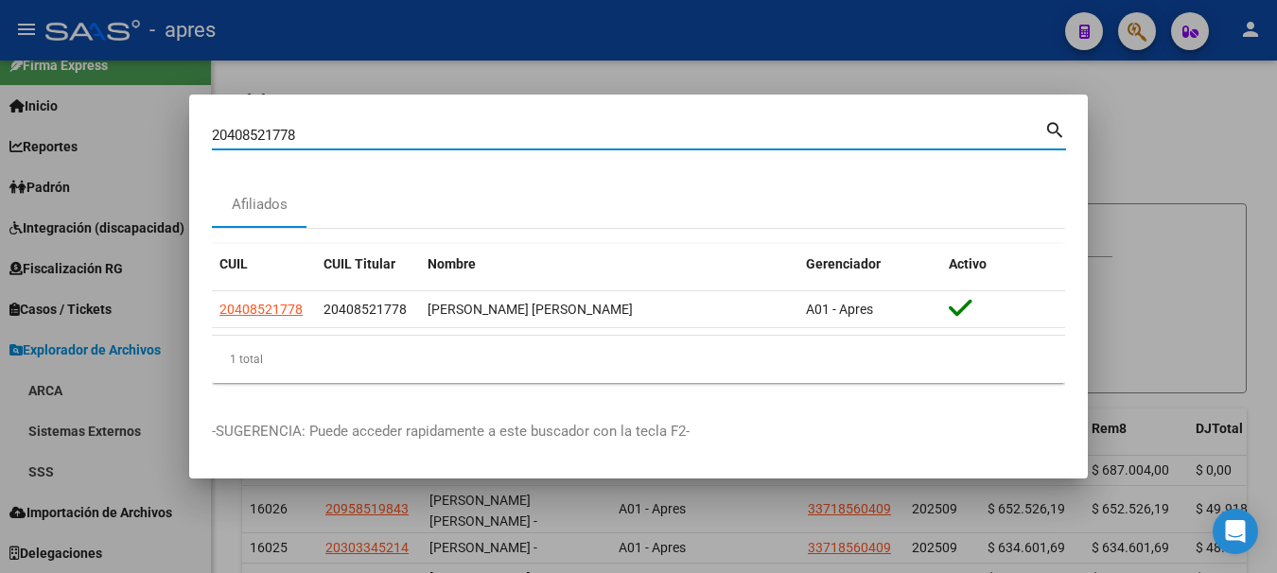
drag, startPoint x: 322, startPoint y: 130, endPoint x: -11, endPoint y: 122, distance: 333.0
click at [0, 122] on html "menu - apres person Firma Express Inicio Calendario SSS Instructivos Contacto O…" at bounding box center [638, 286] width 1277 height 573
paste input "55492999"
type input "55492999"
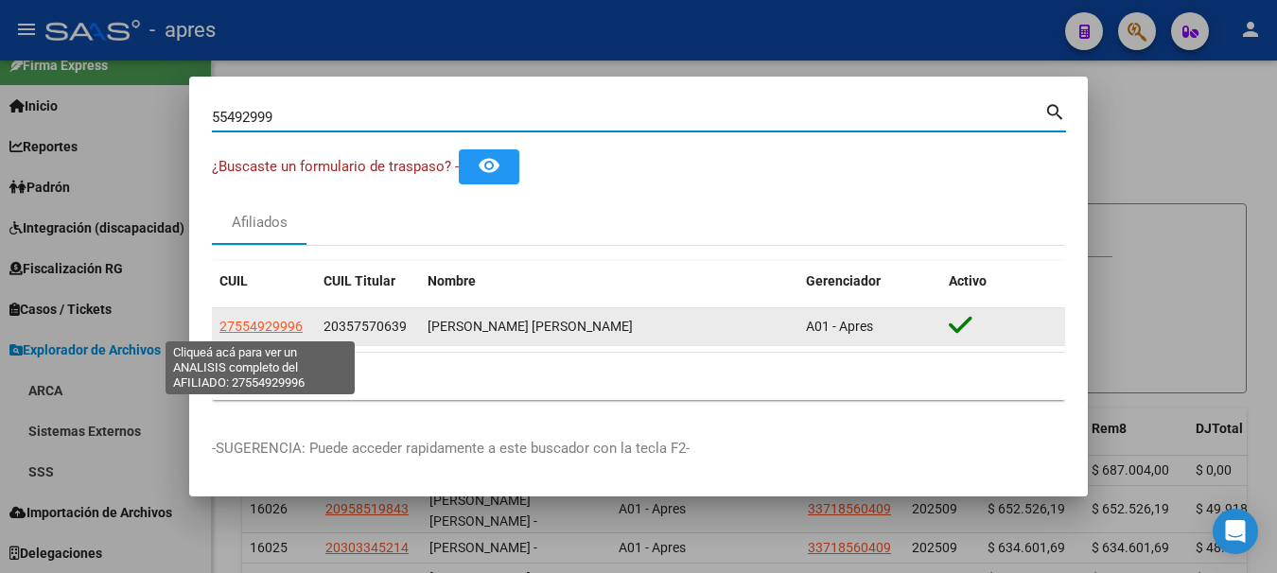
click at [273, 324] on span "27554929996" at bounding box center [260, 326] width 83 height 15
type textarea "27554929996"
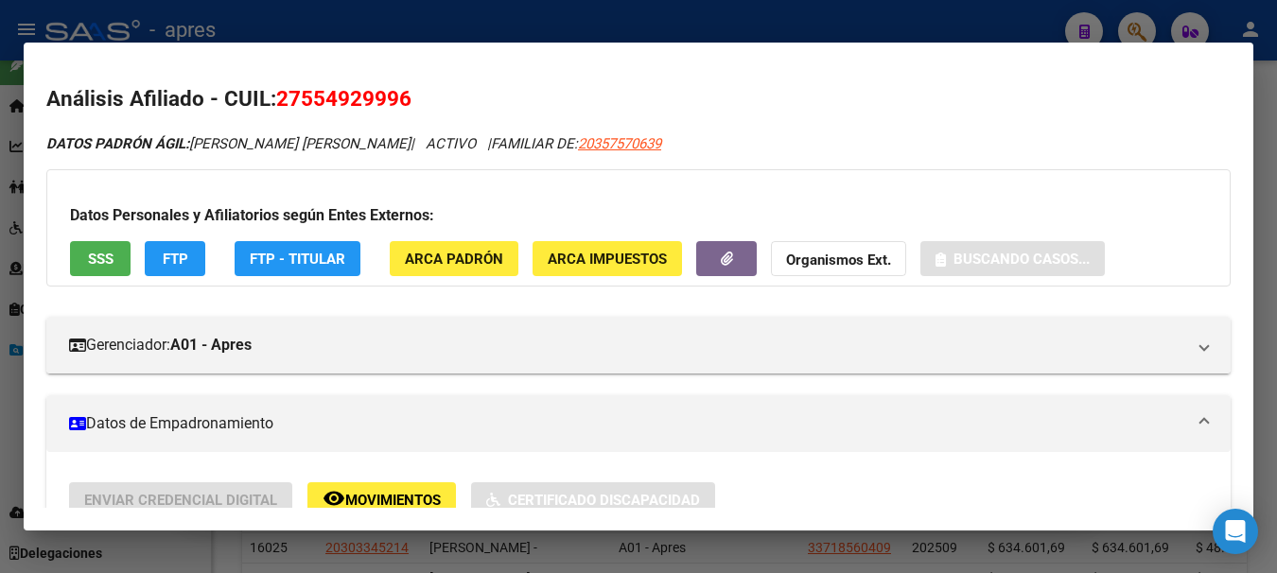
drag, startPoint x: 280, startPoint y: 97, endPoint x: 416, endPoint y: 111, distance: 136.8
click at [416, 111] on h2 "Análisis Afiliado - CUIL: 27554929996" at bounding box center [638, 99] width 1184 height 32
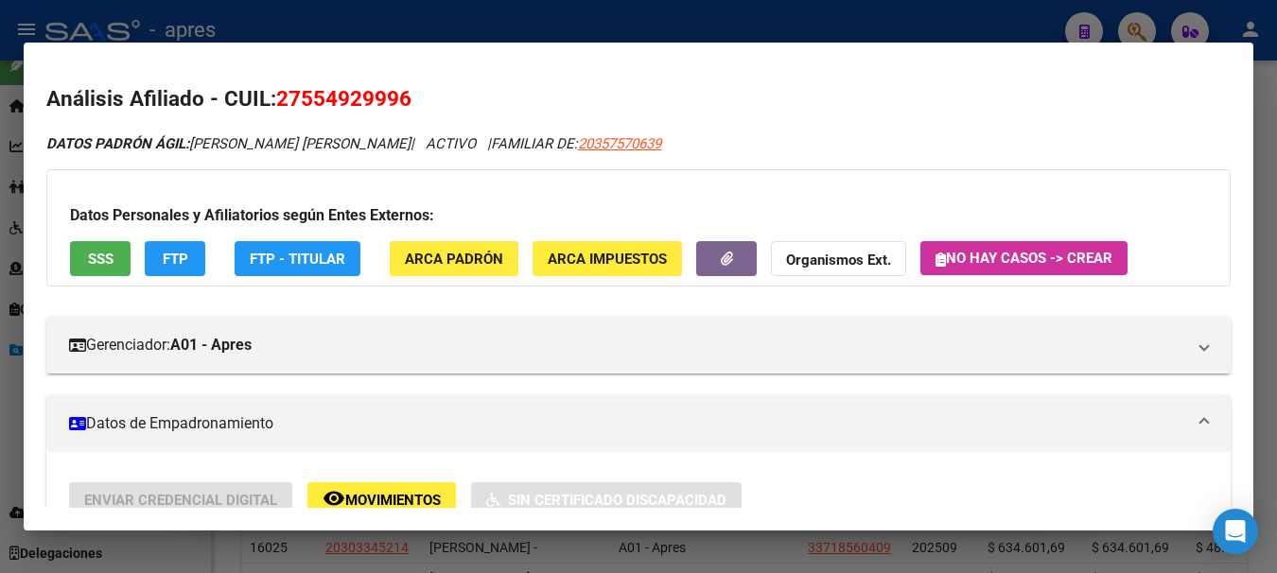
copy span "27554929996"
